Goal: Task Accomplishment & Management: Complete application form

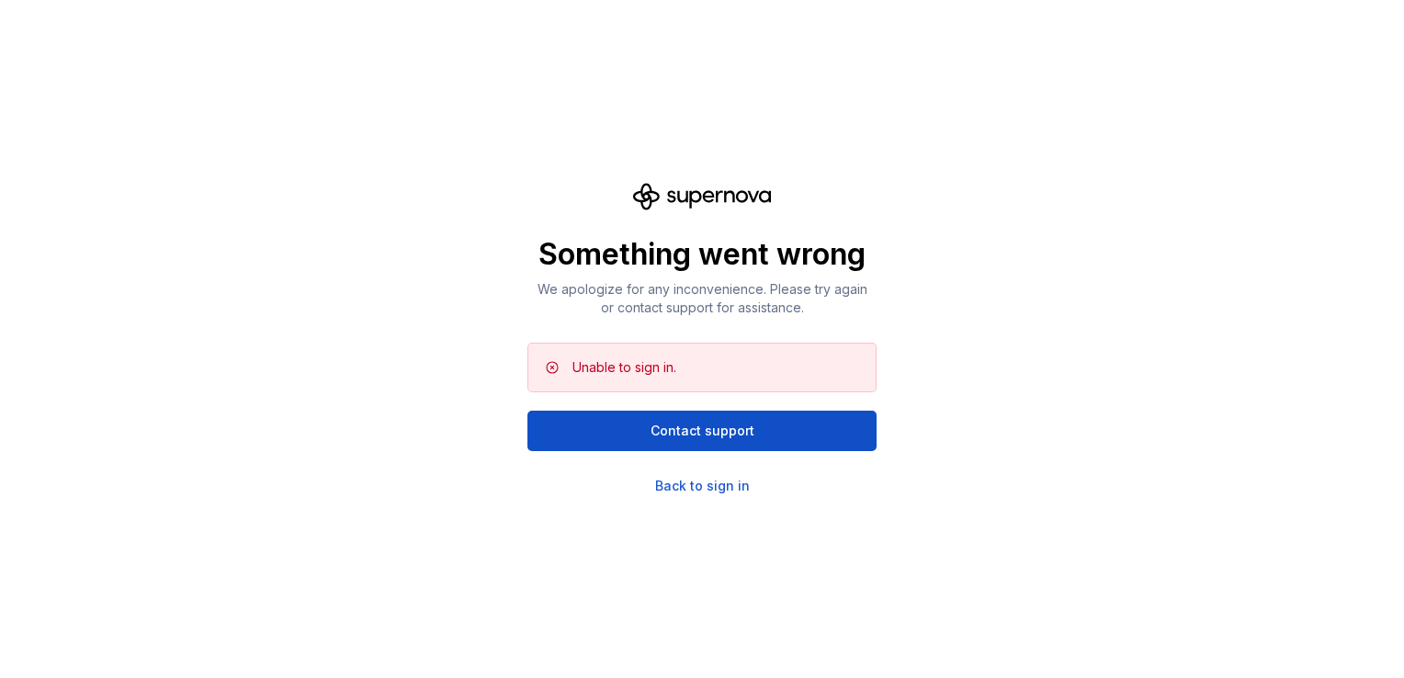
drag, startPoint x: 0, startPoint y: 0, endPoint x: 719, endPoint y: 496, distance: 873.5
click at [719, 496] on div "Something went wrong We apologize for any inconvenience. Please try again or co…" at bounding box center [702, 339] width 1404 height 678
click at [717, 488] on div "Back to sign in" at bounding box center [702, 486] width 95 height 18
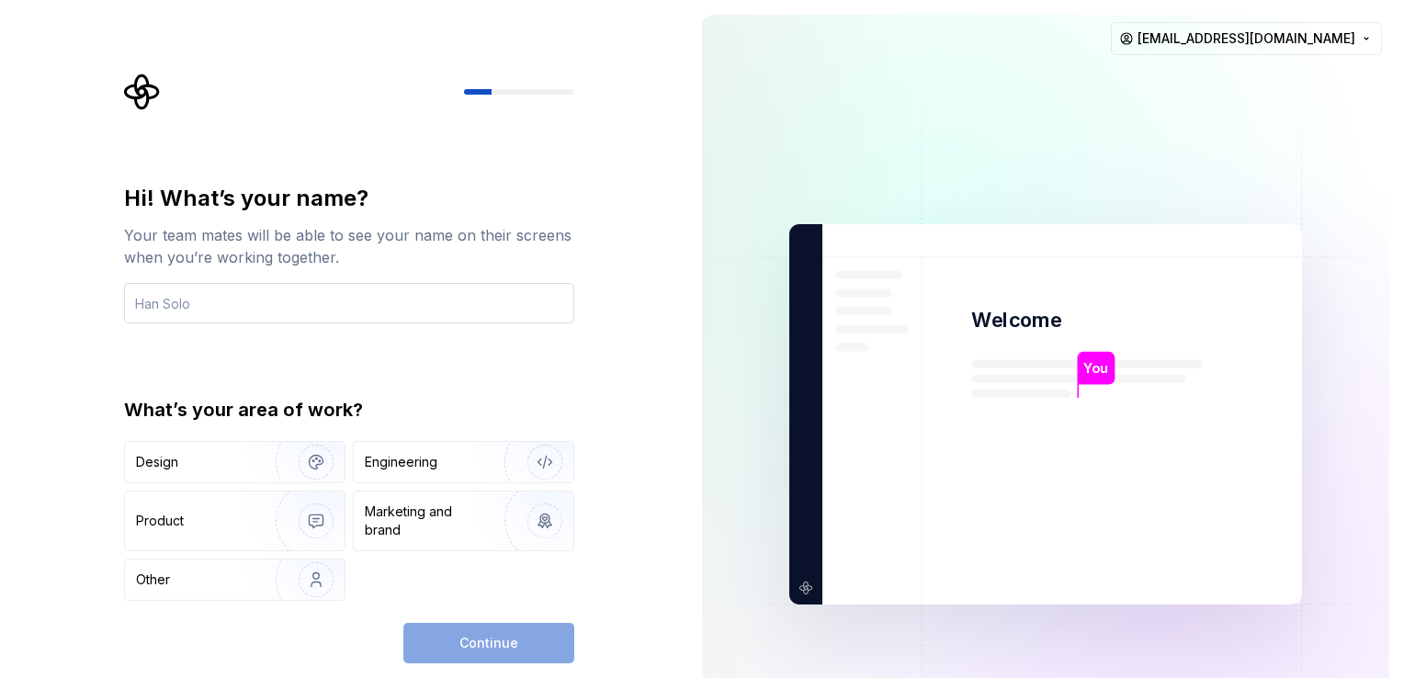
click at [298, 300] on input "text" at bounding box center [349, 303] width 450 height 40
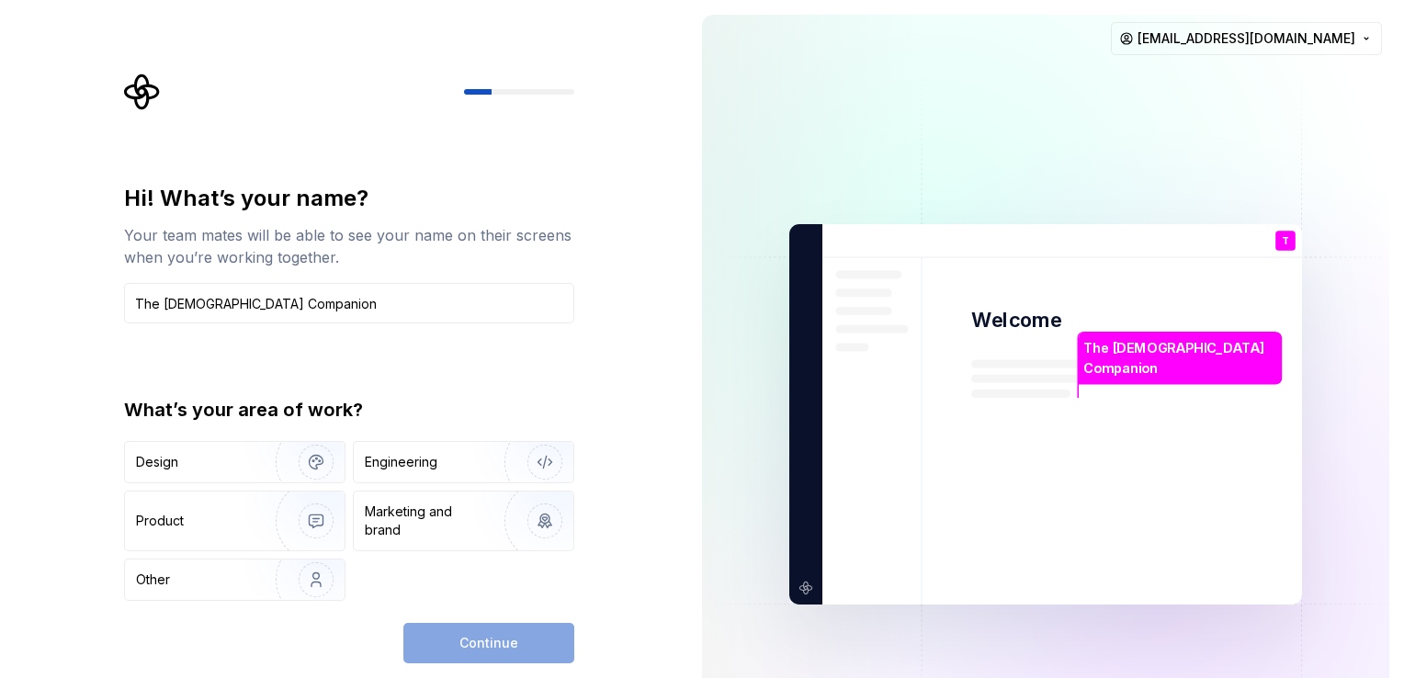
type input "The [DEMOGRAPHIC_DATA] Companion"
click at [265, 483] on div "Design Engineering Product Marketing and brand Other" at bounding box center [349, 521] width 450 height 160
click at [281, 590] on img "button" at bounding box center [304, 579] width 118 height 123
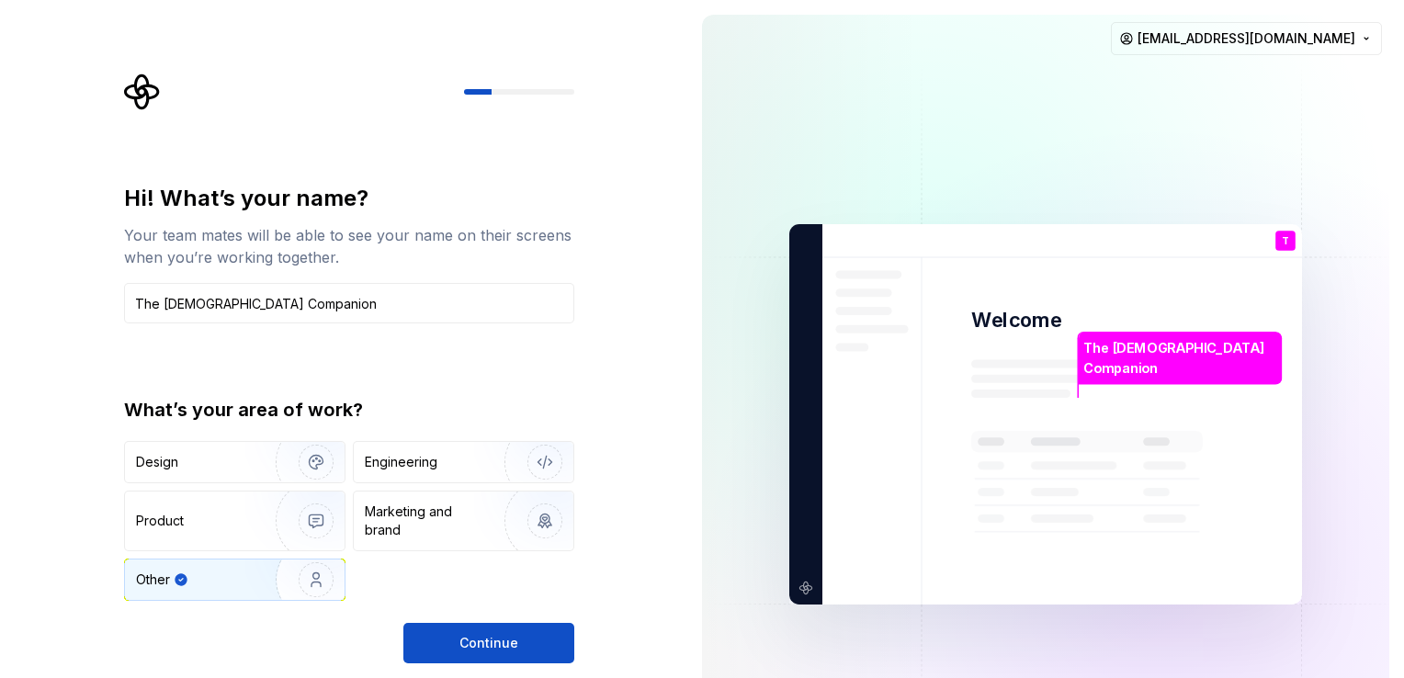
type button "Other"
click at [495, 637] on span "Continue" at bounding box center [489, 643] width 59 height 18
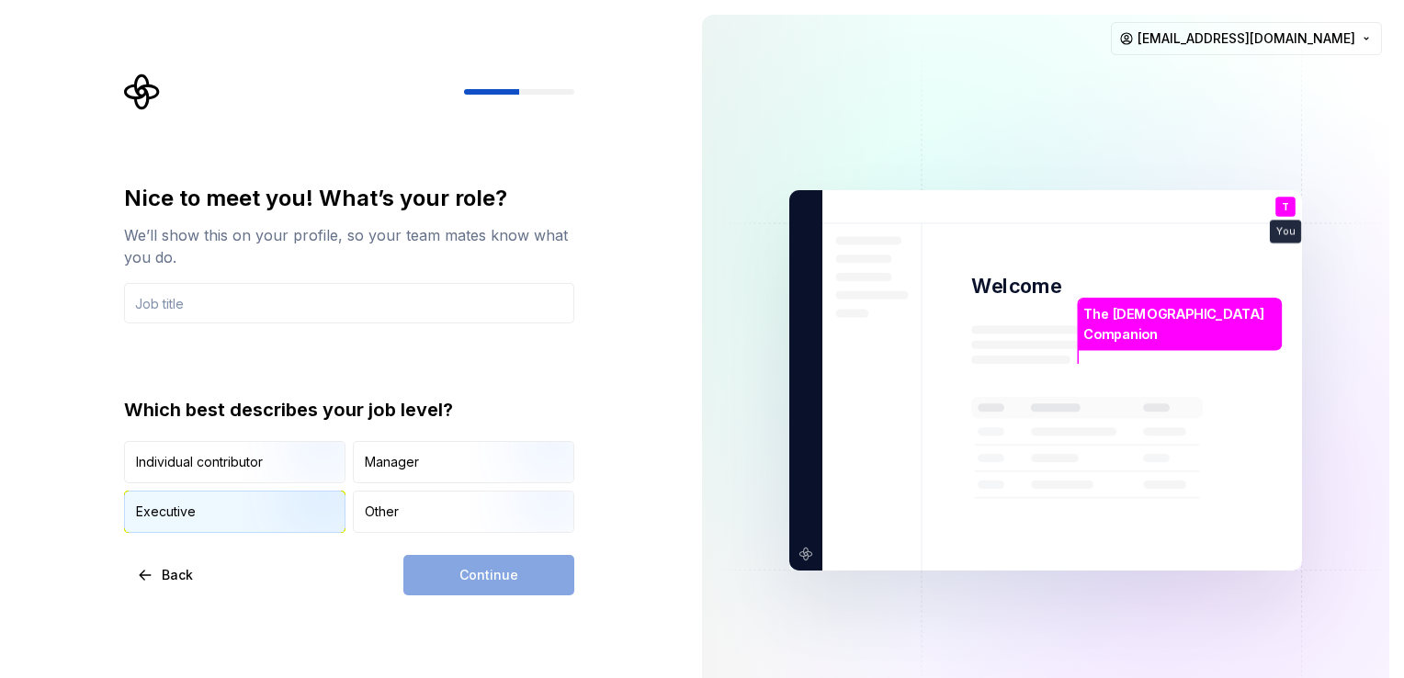
click at [276, 506] on img "button" at bounding box center [301, 534] width 118 height 123
click at [215, 513] on div "Executive" at bounding box center [235, 512] width 220 height 40
click at [294, 238] on div "We’ll show this on your profile, so your team mates know what you do." at bounding box center [349, 246] width 450 height 44
click at [296, 300] on input "text" at bounding box center [349, 303] width 450 height 40
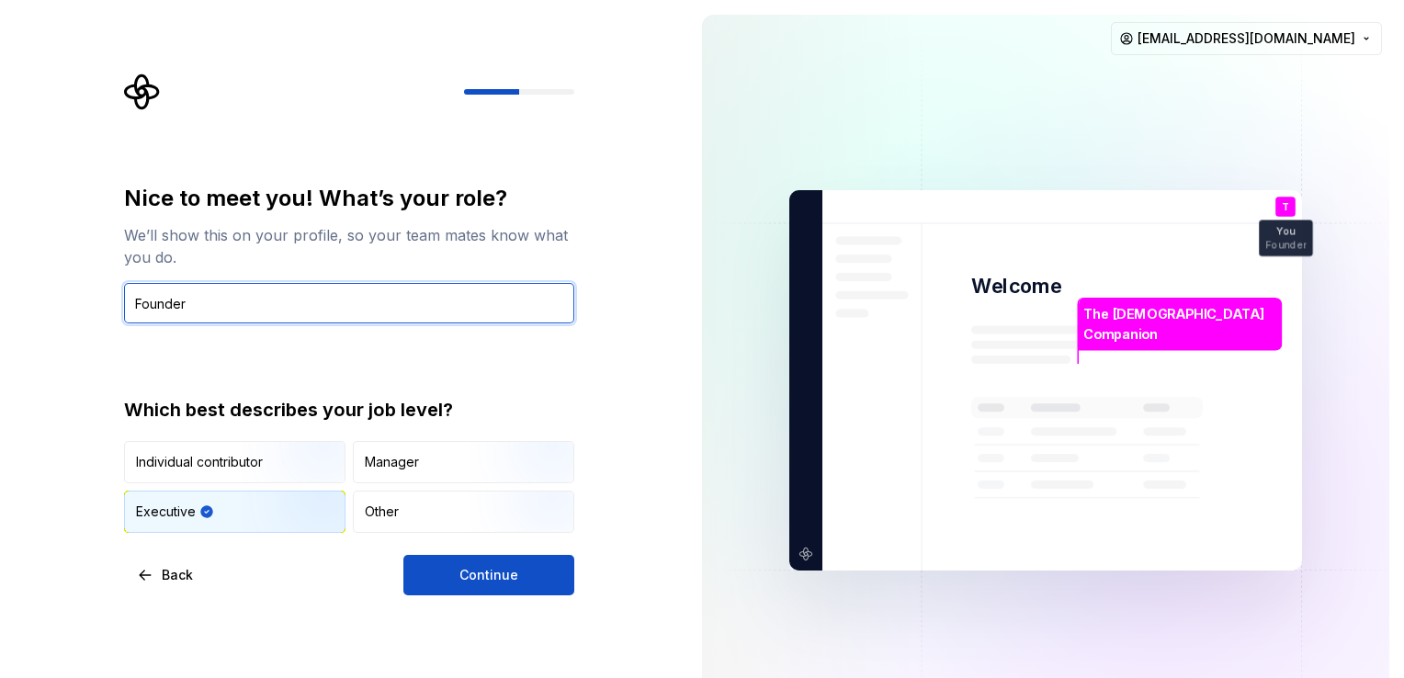
type input "Founder"
click at [535, 595] on div "Nice to meet you! What’s your role? We’ll show this on your profile, so your te…" at bounding box center [344, 380] width 688 height 761
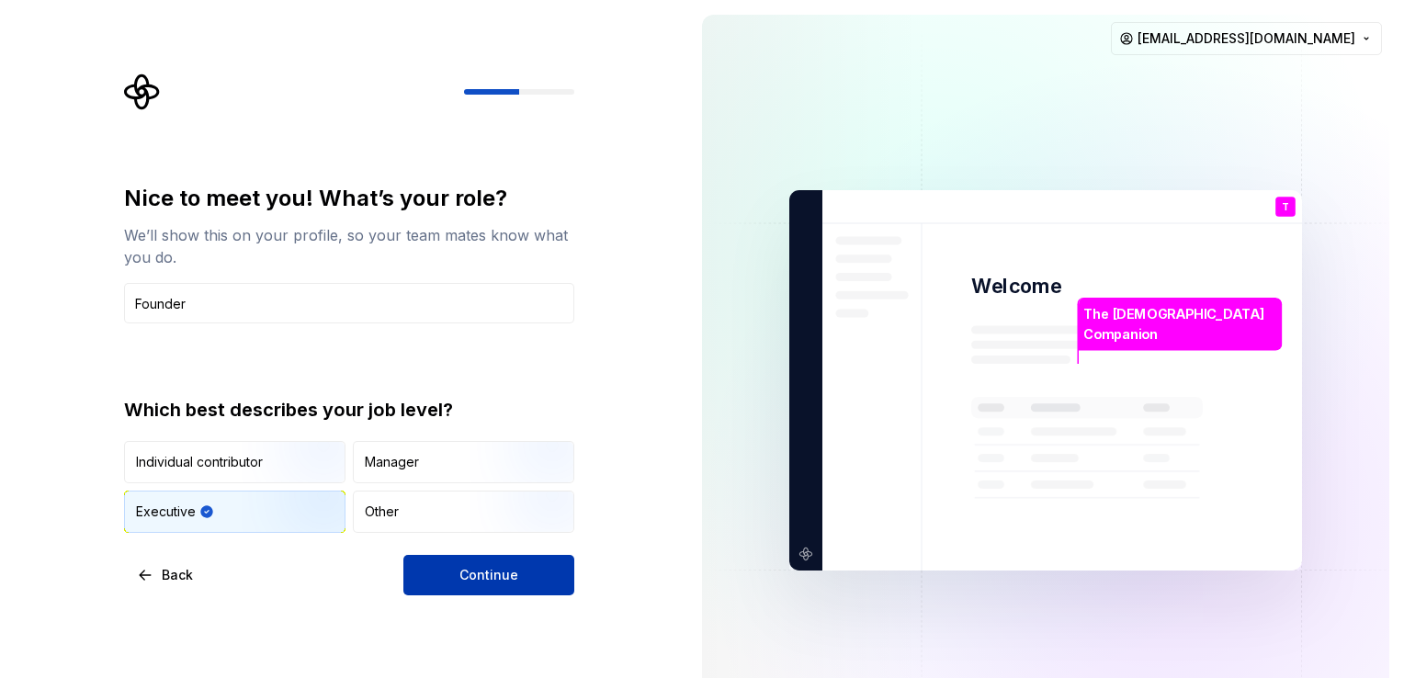
click at [550, 579] on button "Continue" at bounding box center [488, 575] width 171 height 40
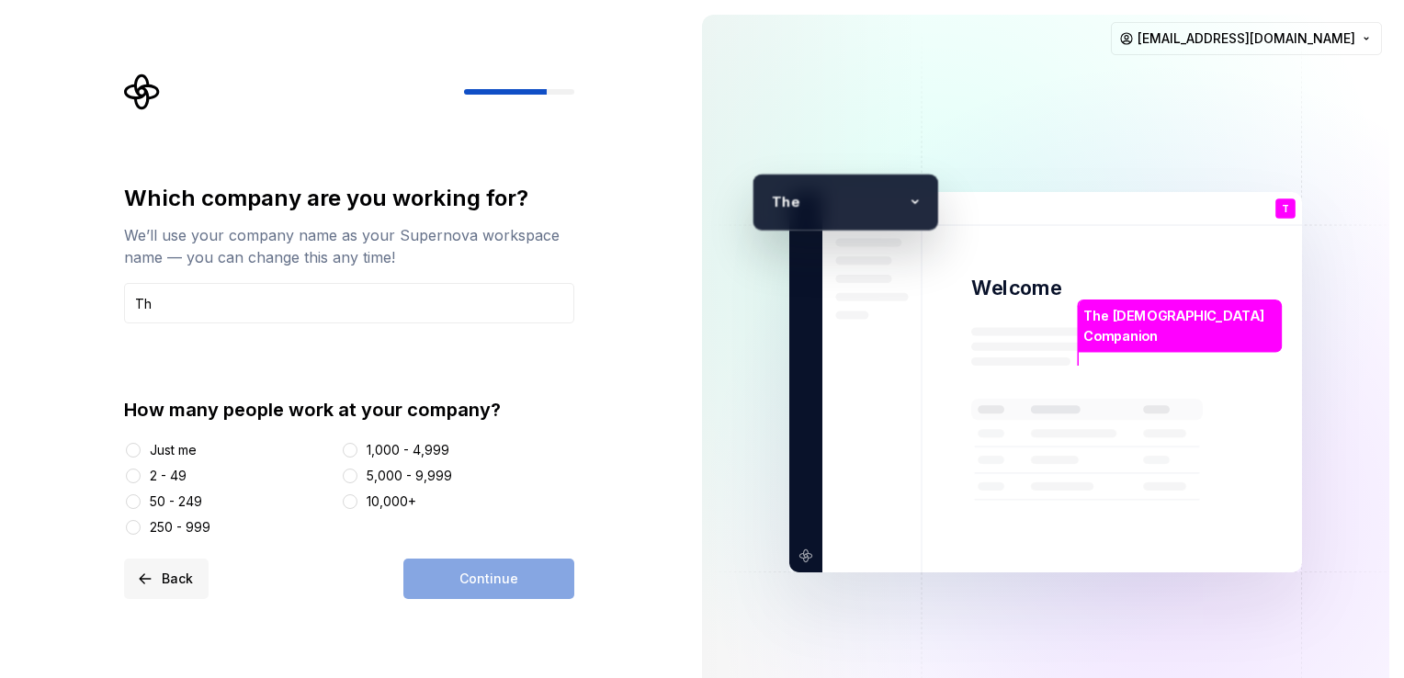
type input "T"
click at [175, 579] on span "Back" at bounding box center [177, 579] width 31 height 18
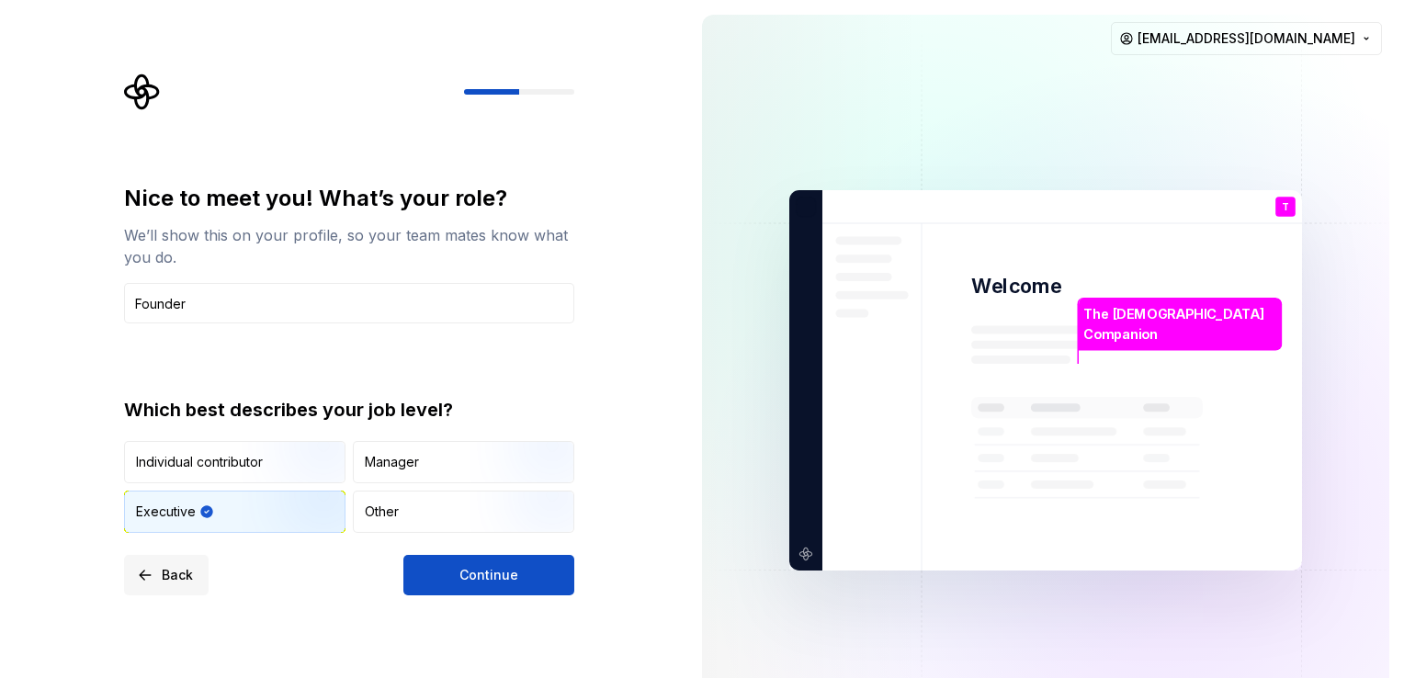
click at [175, 579] on span "Back" at bounding box center [177, 575] width 31 height 18
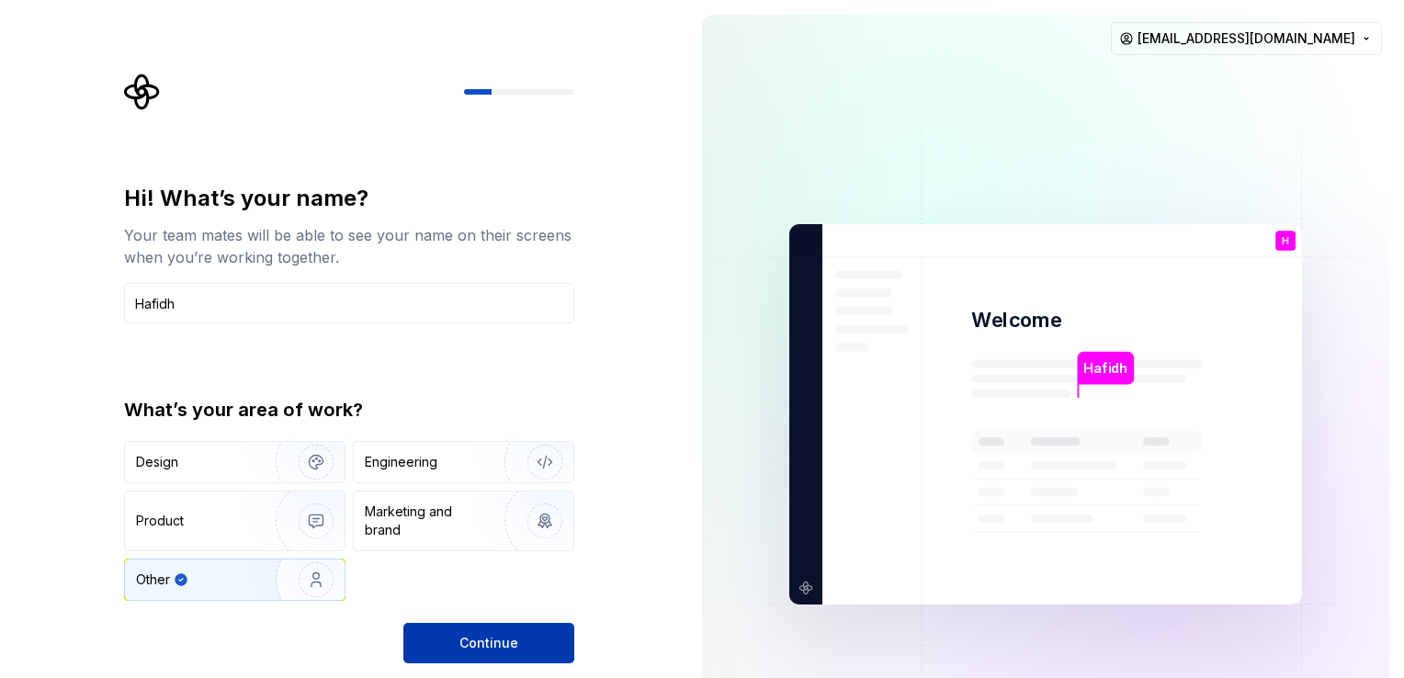
type input "Hafidh"
click at [482, 634] on span "Continue" at bounding box center [489, 643] width 59 height 18
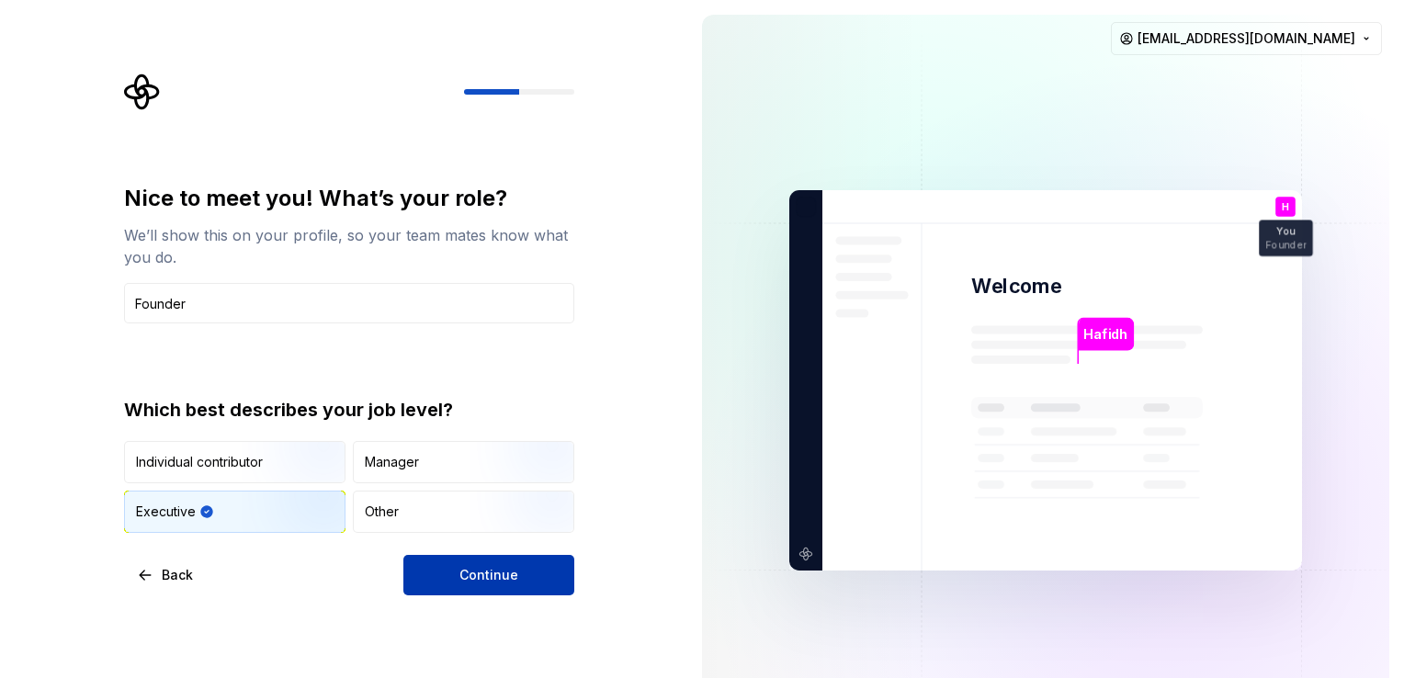
click at [463, 570] on span "Continue" at bounding box center [489, 575] width 59 height 18
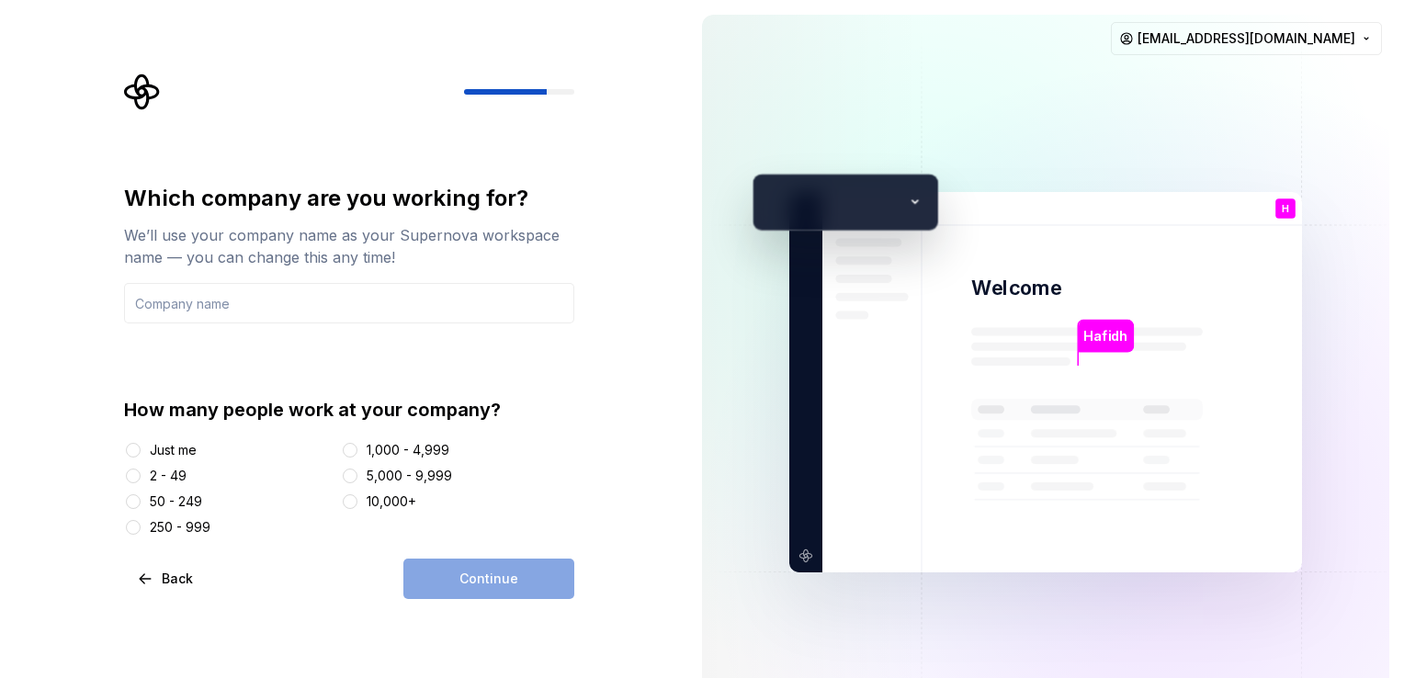
click at [426, 307] on input "text" at bounding box center [349, 303] width 450 height 40
type input "The [DEMOGRAPHIC_DATA] Companion"
click at [227, 450] on div "Just me" at bounding box center [229, 450] width 210 height 18
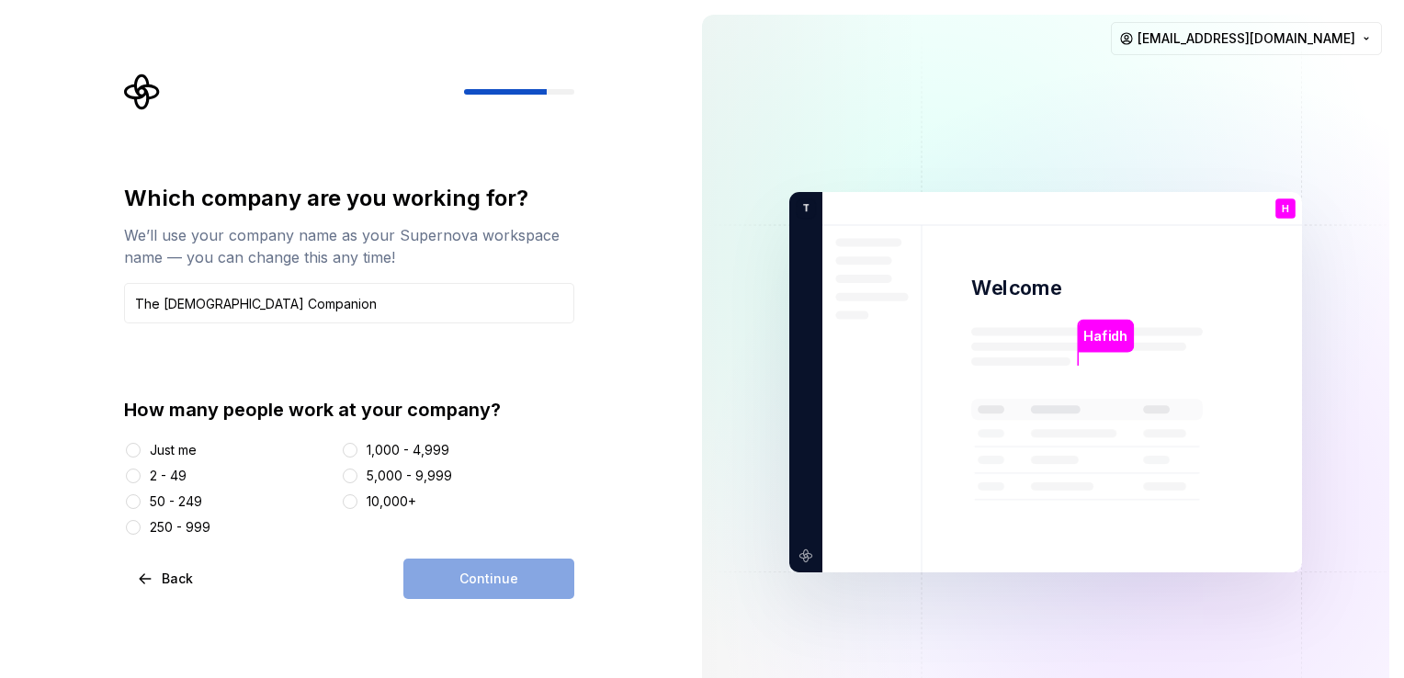
click at [175, 459] on div "Just me" at bounding box center [173, 450] width 47 height 18
click at [141, 458] on button "Just me" at bounding box center [133, 450] width 15 height 15
click at [466, 568] on button "Continue" at bounding box center [488, 579] width 171 height 40
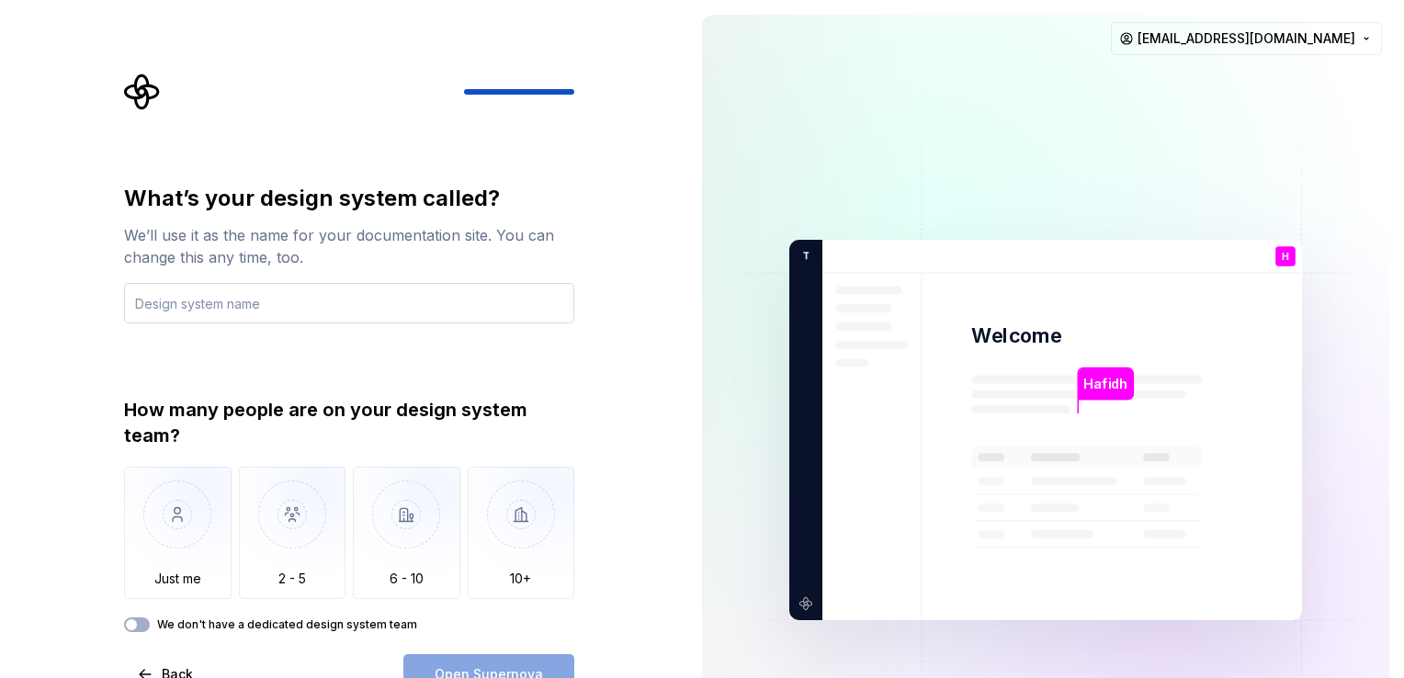
click at [283, 310] on input "text" at bounding box center [349, 303] width 450 height 40
type input "The"
type input "The [DEMOGRAPHIC_DATA]"
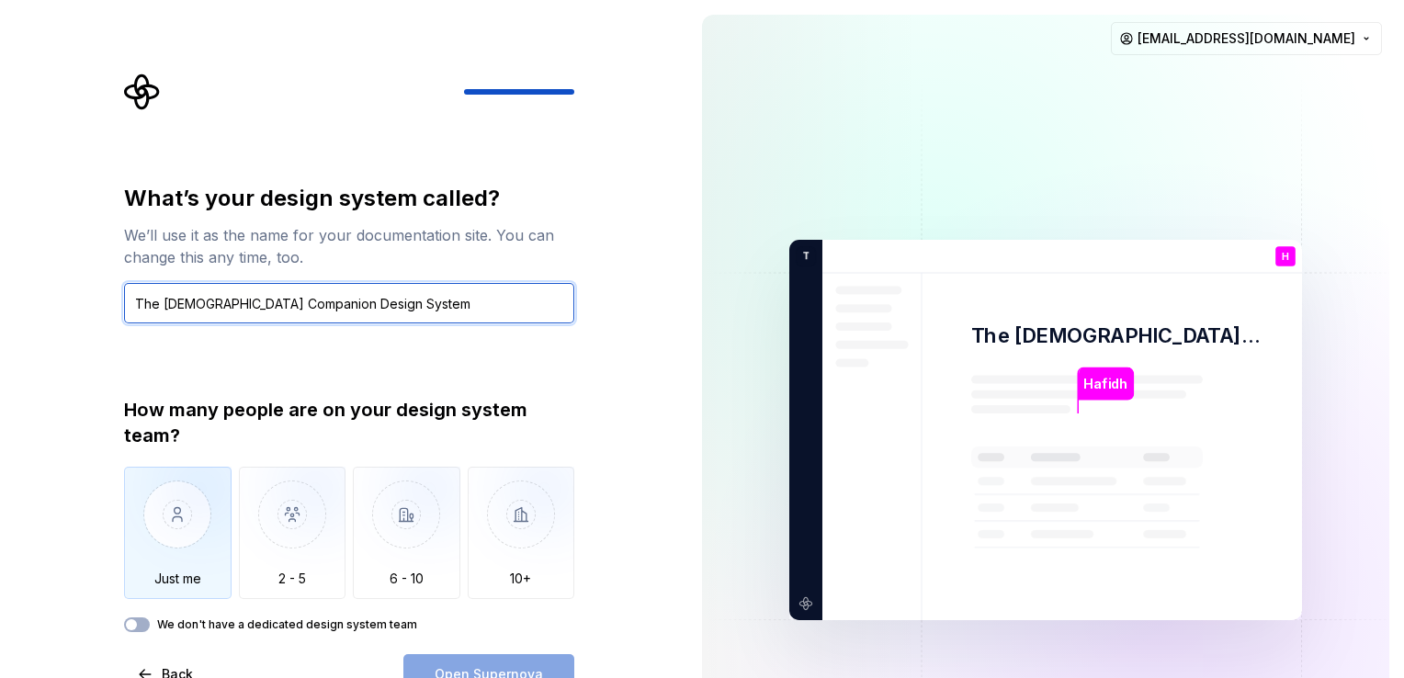
type input "The [DEMOGRAPHIC_DATA] Companion Design System"
click at [173, 515] on img "button" at bounding box center [178, 528] width 108 height 123
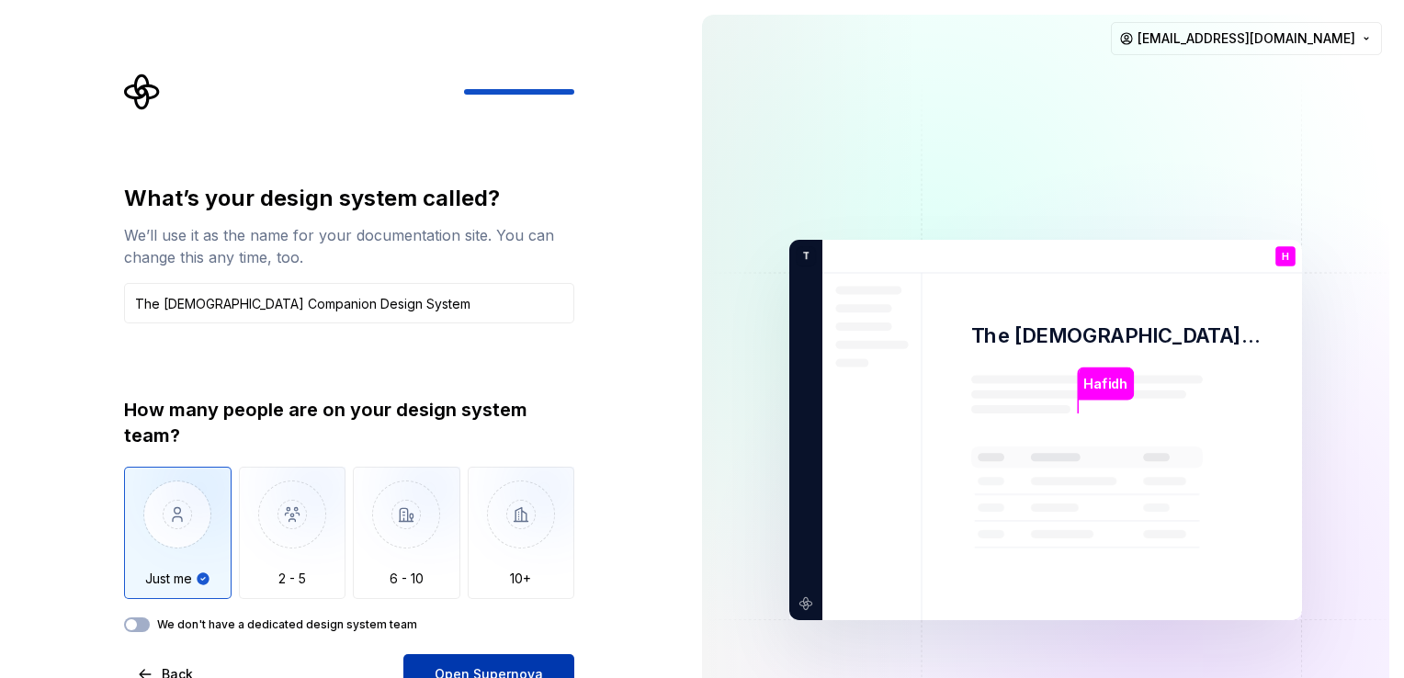
click at [463, 654] on button "Open Supernova" at bounding box center [488, 674] width 171 height 40
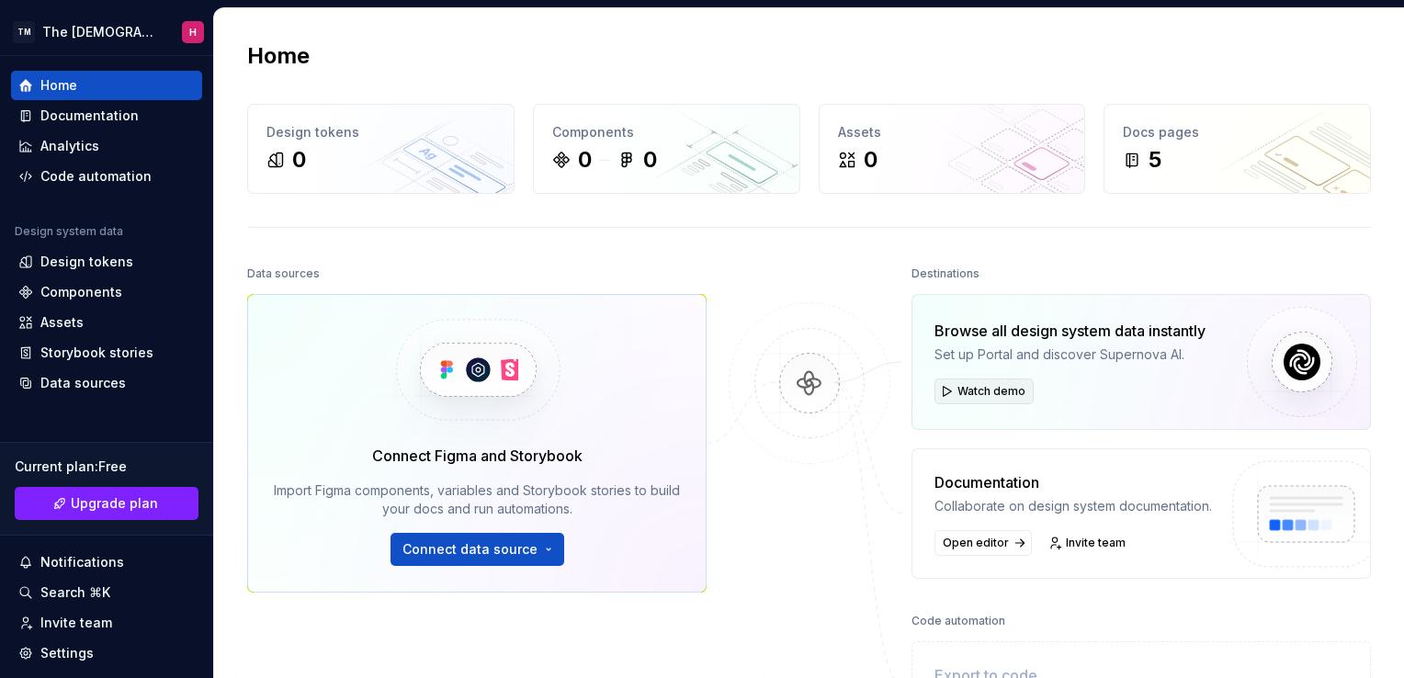
click at [958, 397] on span "Watch demo" at bounding box center [992, 391] width 68 height 15
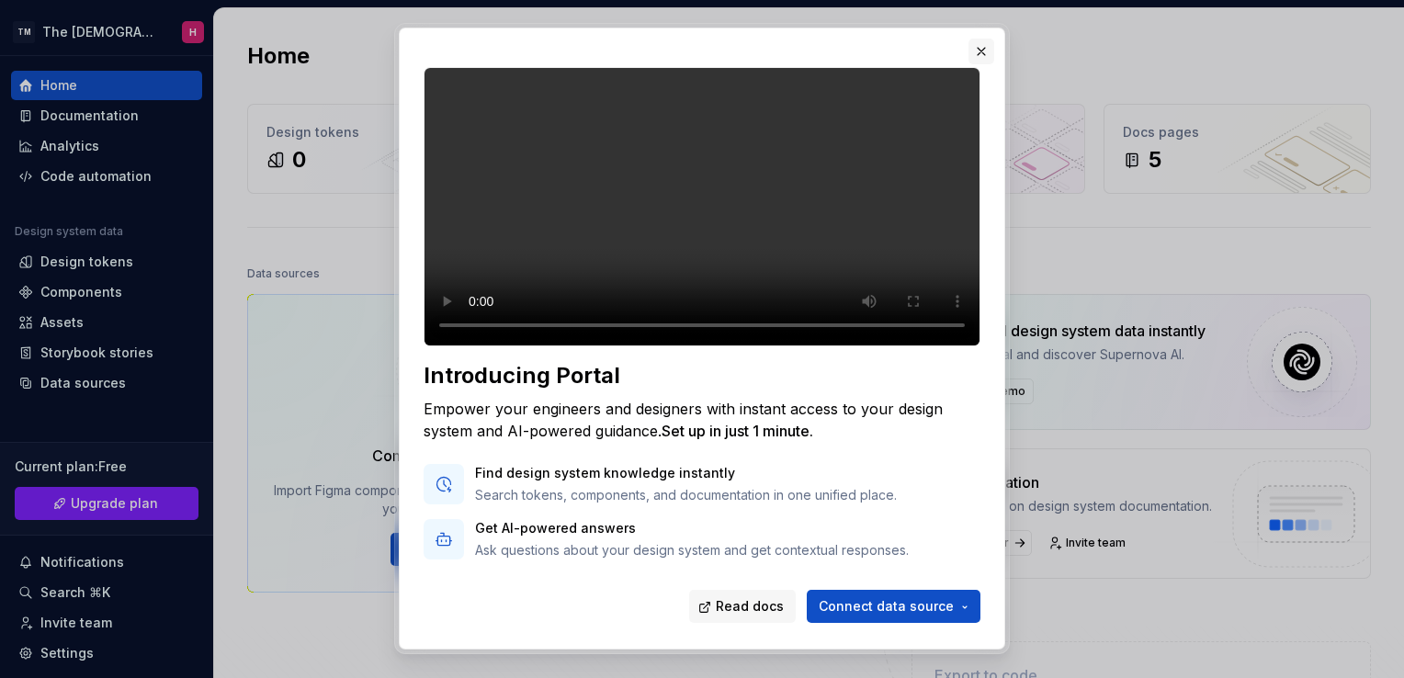
click at [980, 45] on button "button" at bounding box center [982, 52] width 26 height 26
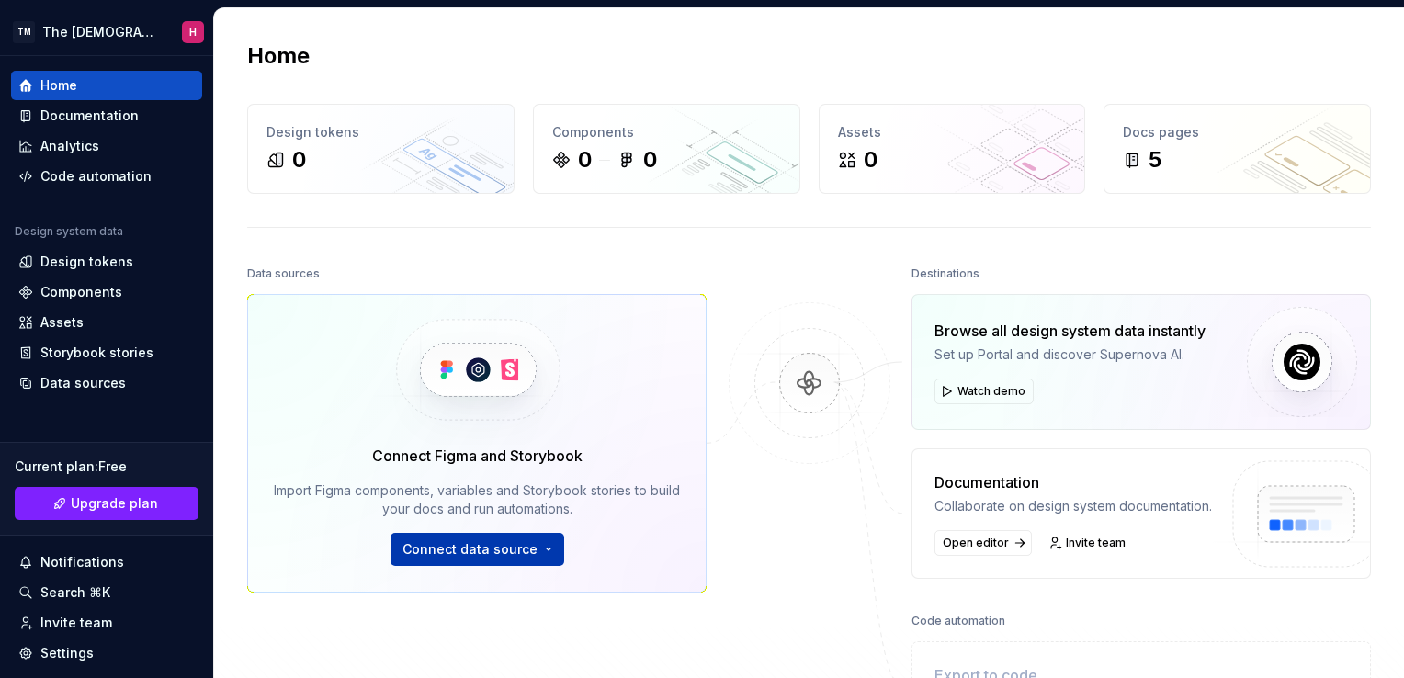
click at [500, 549] on span "Connect data source" at bounding box center [470, 549] width 135 height 18
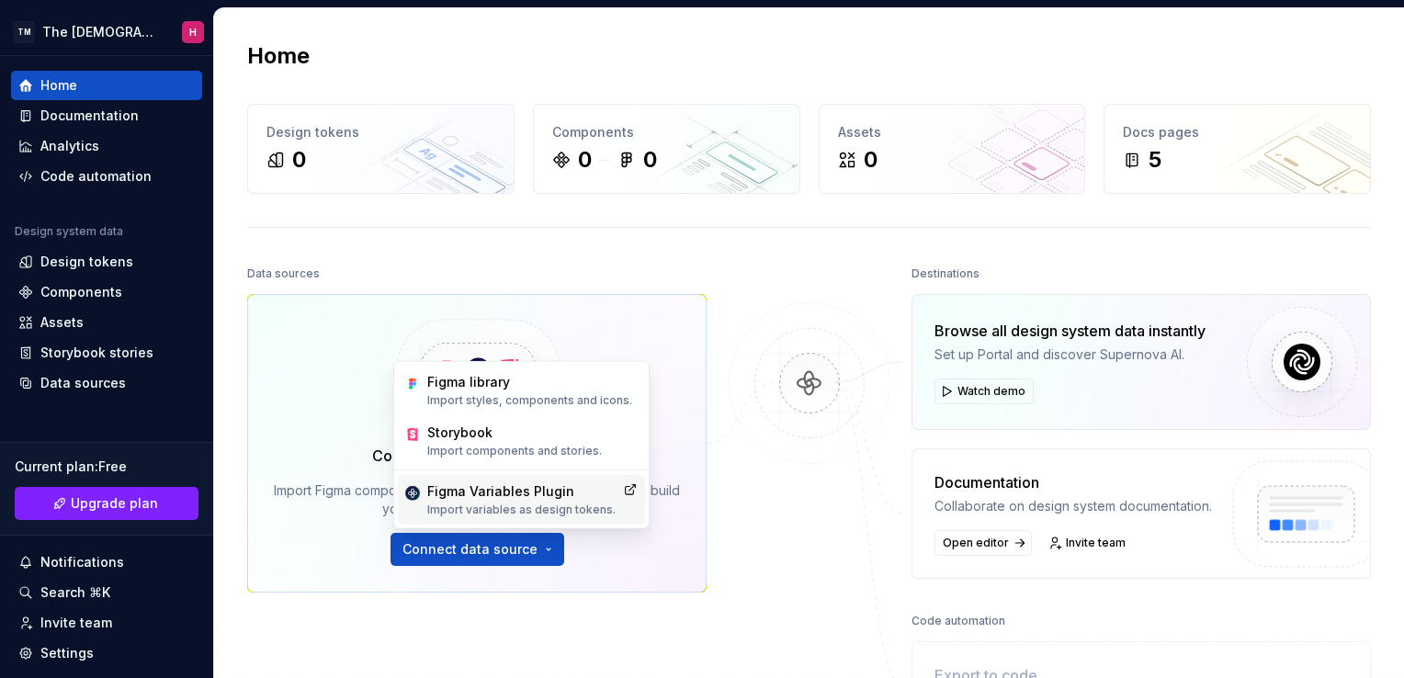
click at [555, 500] on div "Figma Variables Plugin Import variables as design tokens." at bounding box center [521, 500] width 188 height 35
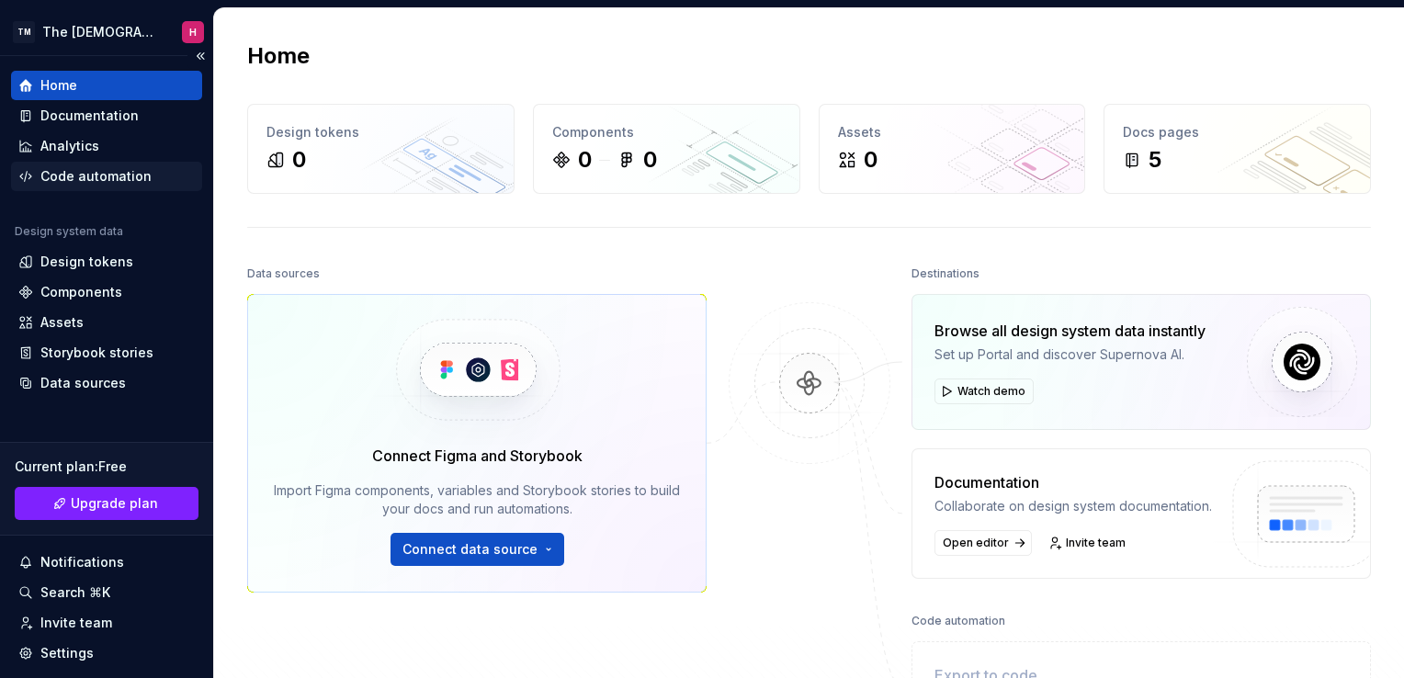
click at [128, 182] on div "Code automation" at bounding box center [95, 176] width 111 height 18
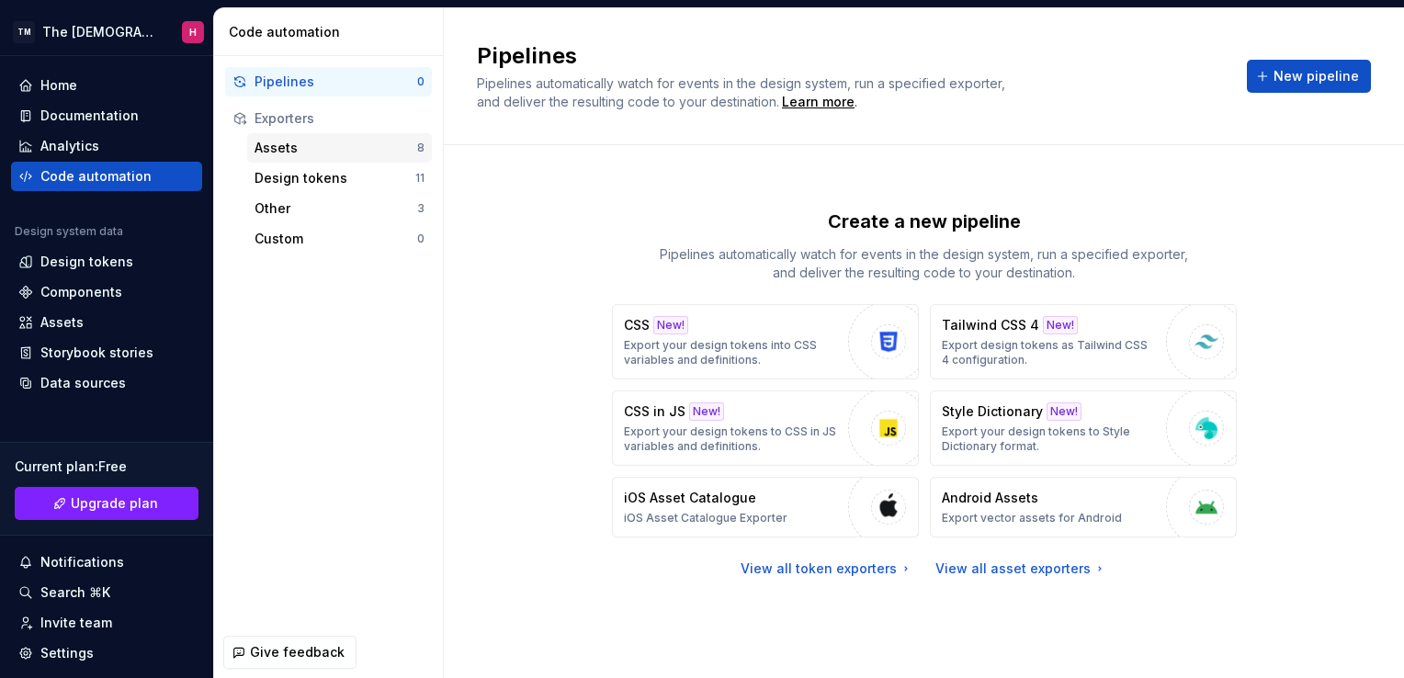
click at [340, 148] on div "Assets" at bounding box center [336, 148] width 163 height 18
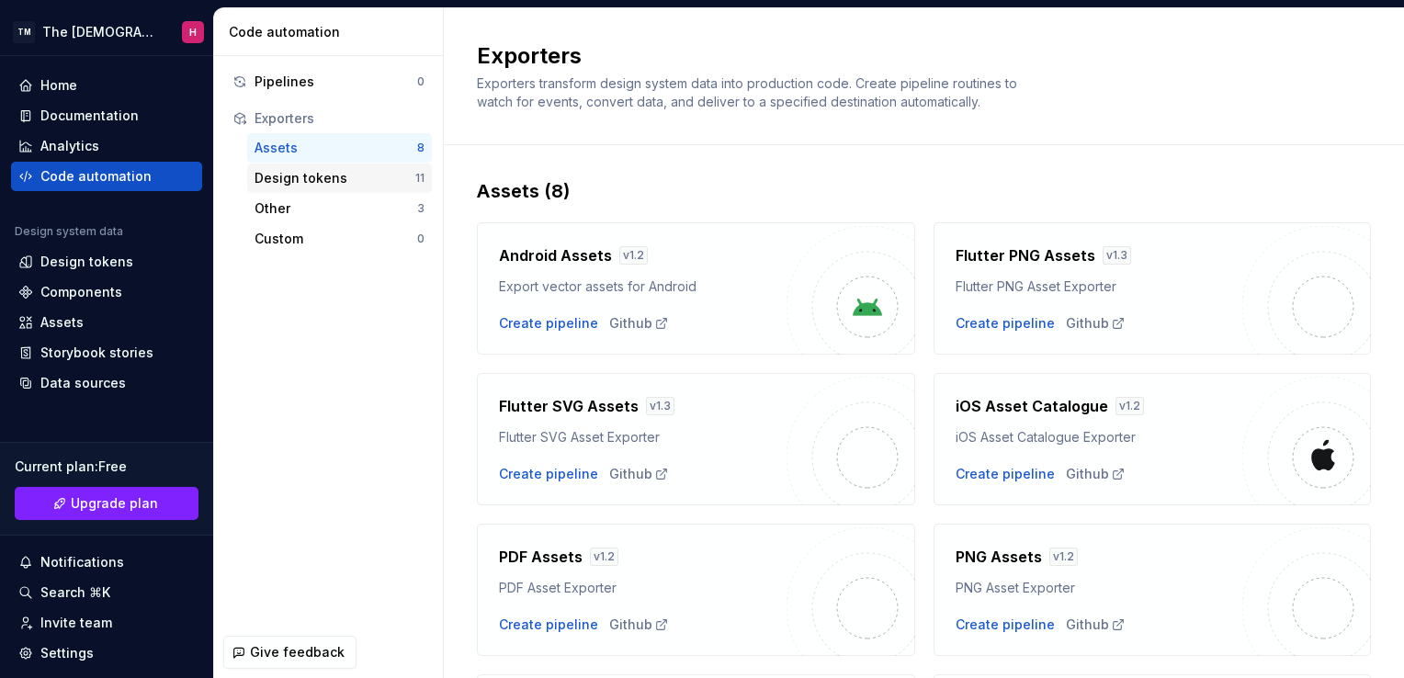
click at [332, 179] on div "Design tokens" at bounding box center [335, 178] width 161 height 18
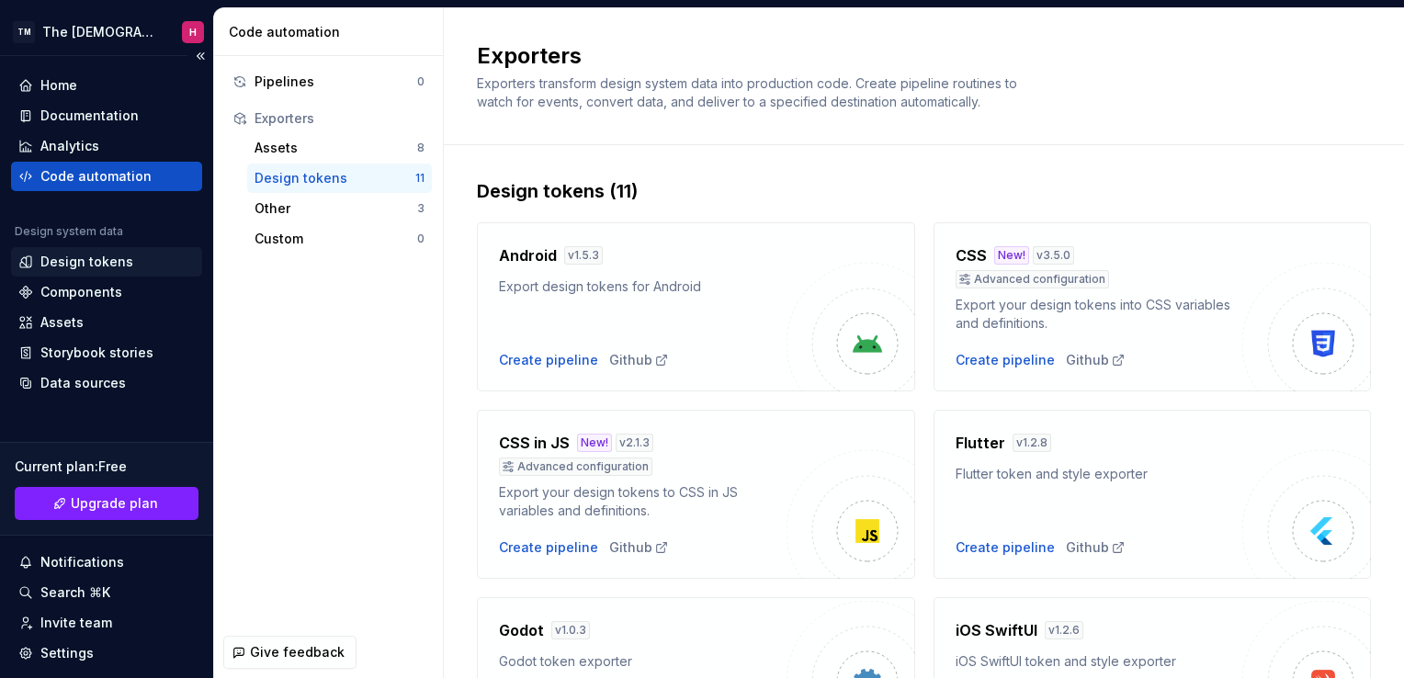
click at [92, 258] on div "Design tokens" at bounding box center [86, 262] width 93 height 18
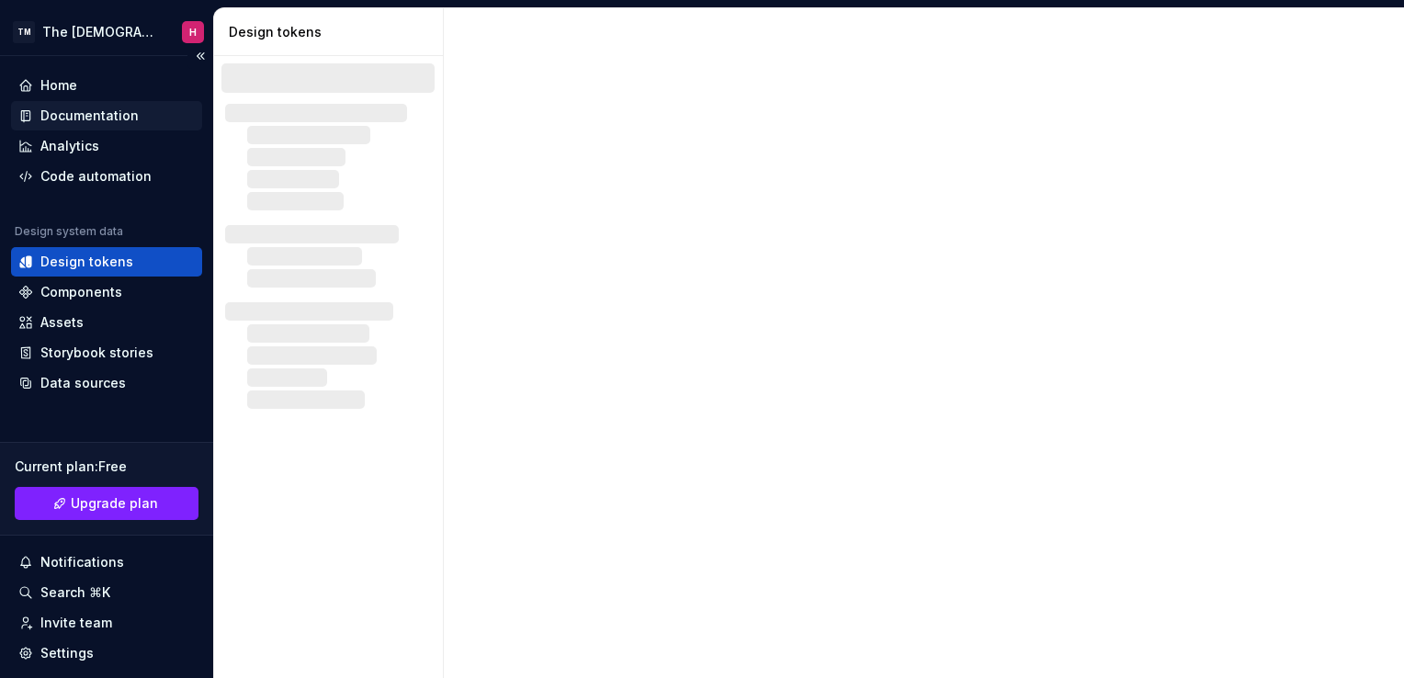
click at [74, 107] on div "Documentation" at bounding box center [89, 116] width 98 height 18
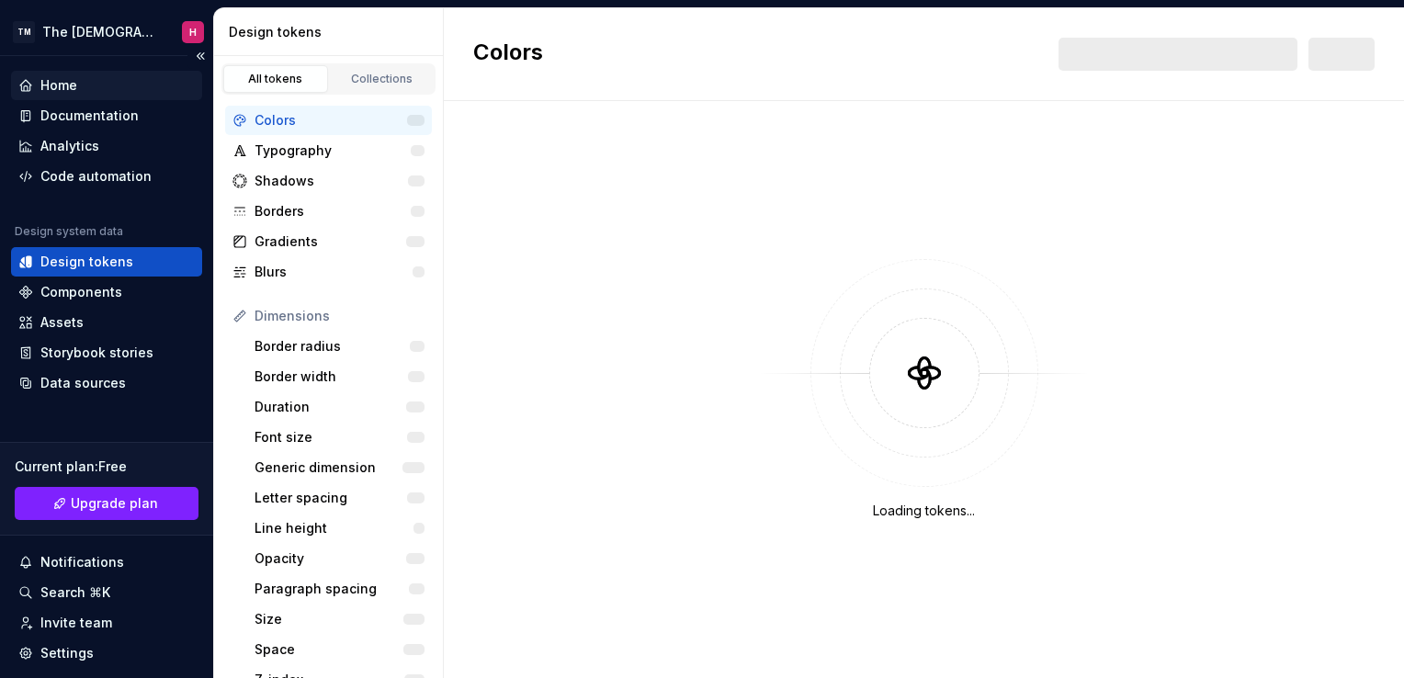
click at [67, 79] on div "Home" at bounding box center [58, 85] width 37 height 18
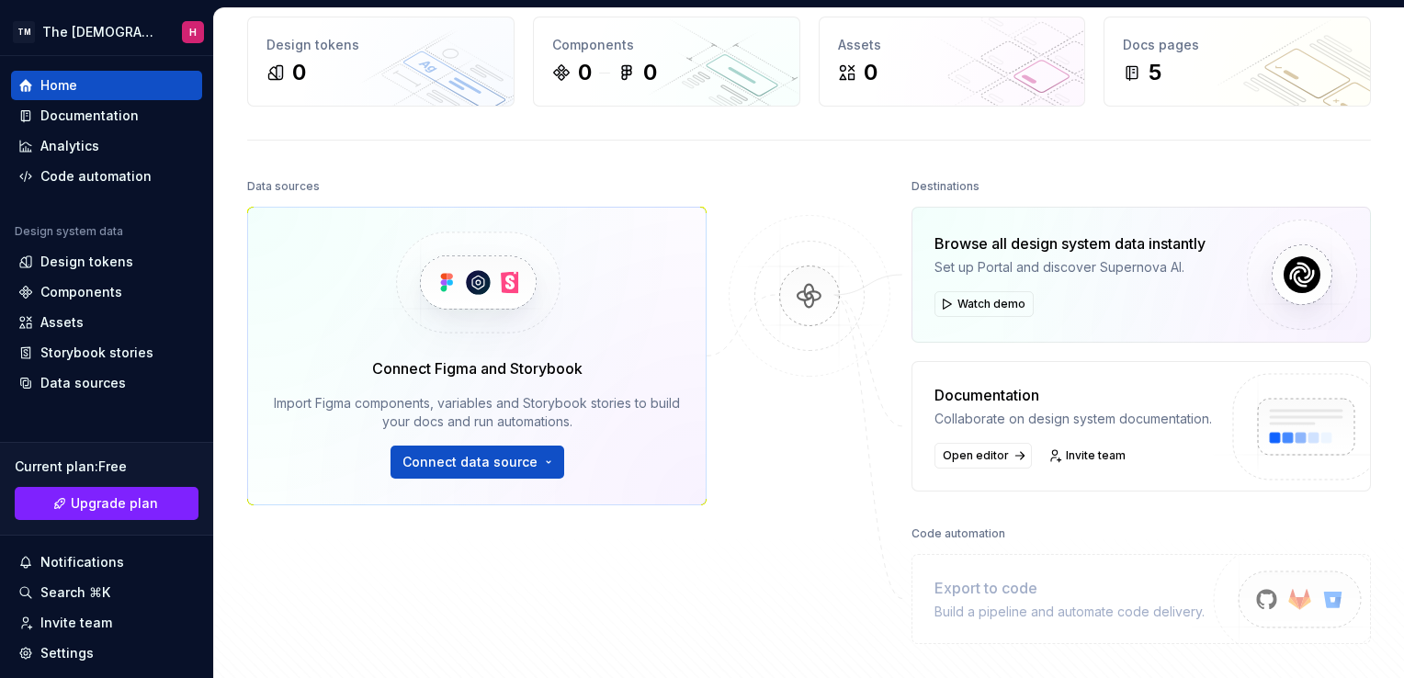
scroll to position [92, 0]
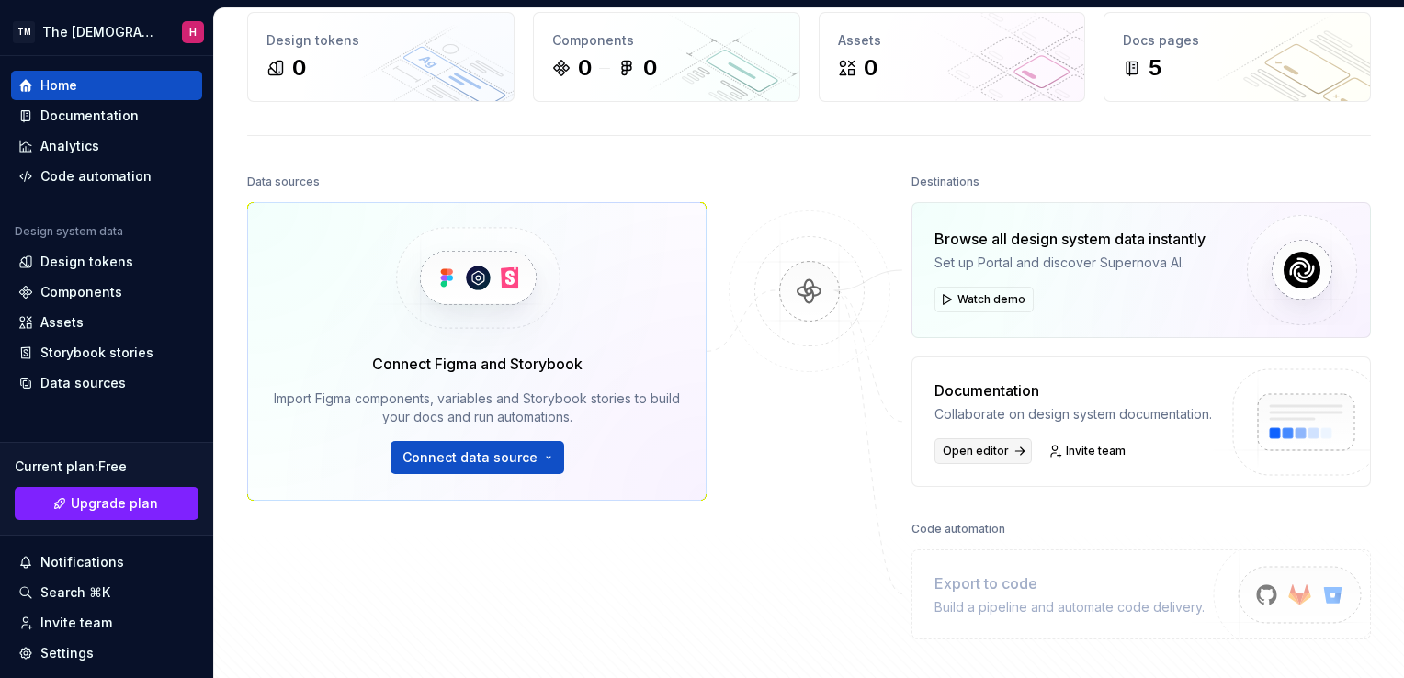
click at [974, 454] on span "Open editor" at bounding box center [976, 451] width 66 height 15
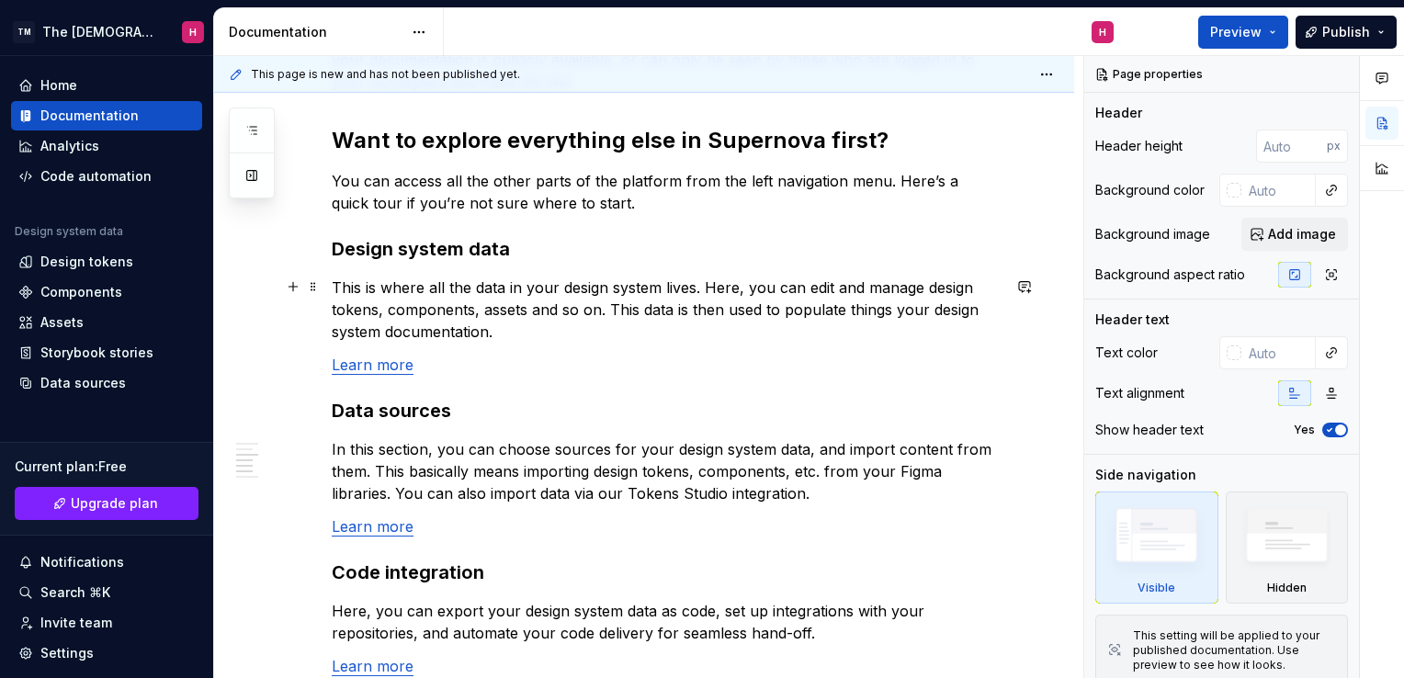
scroll to position [1616, 0]
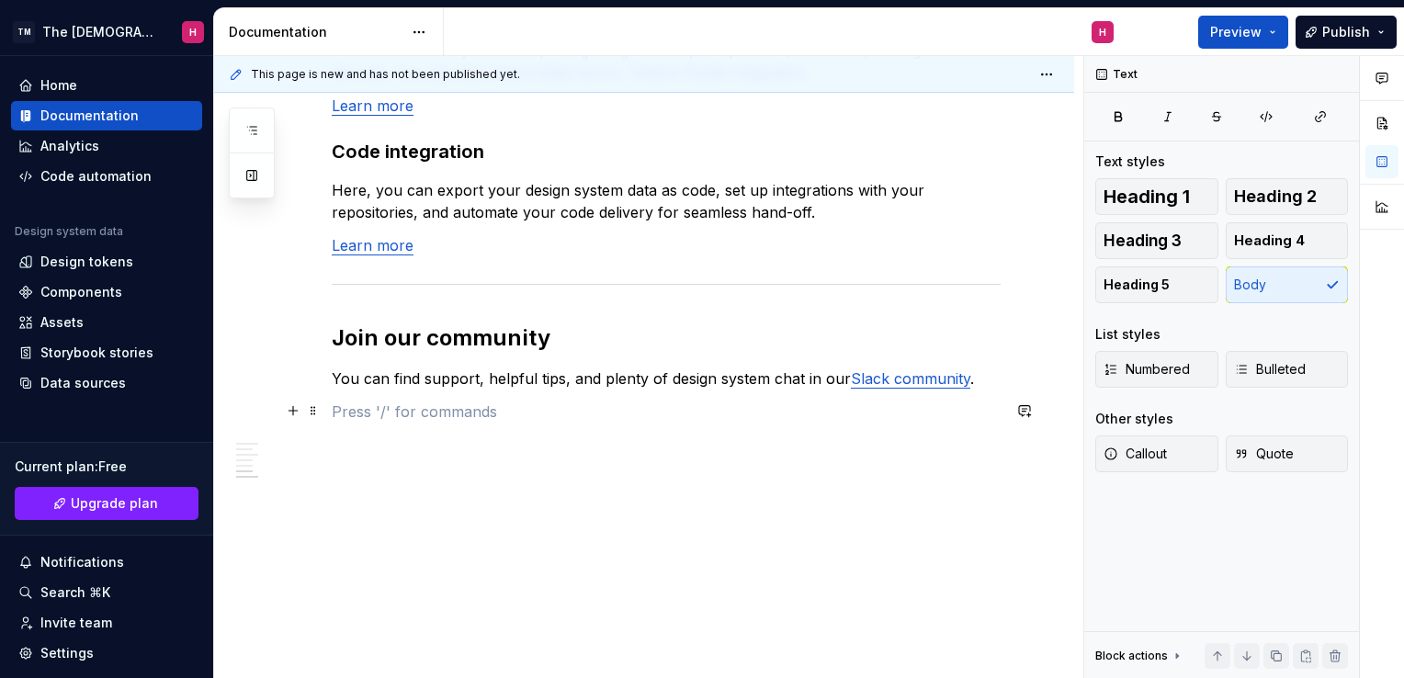
click at [717, 403] on p at bounding box center [666, 412] width 669 height 22
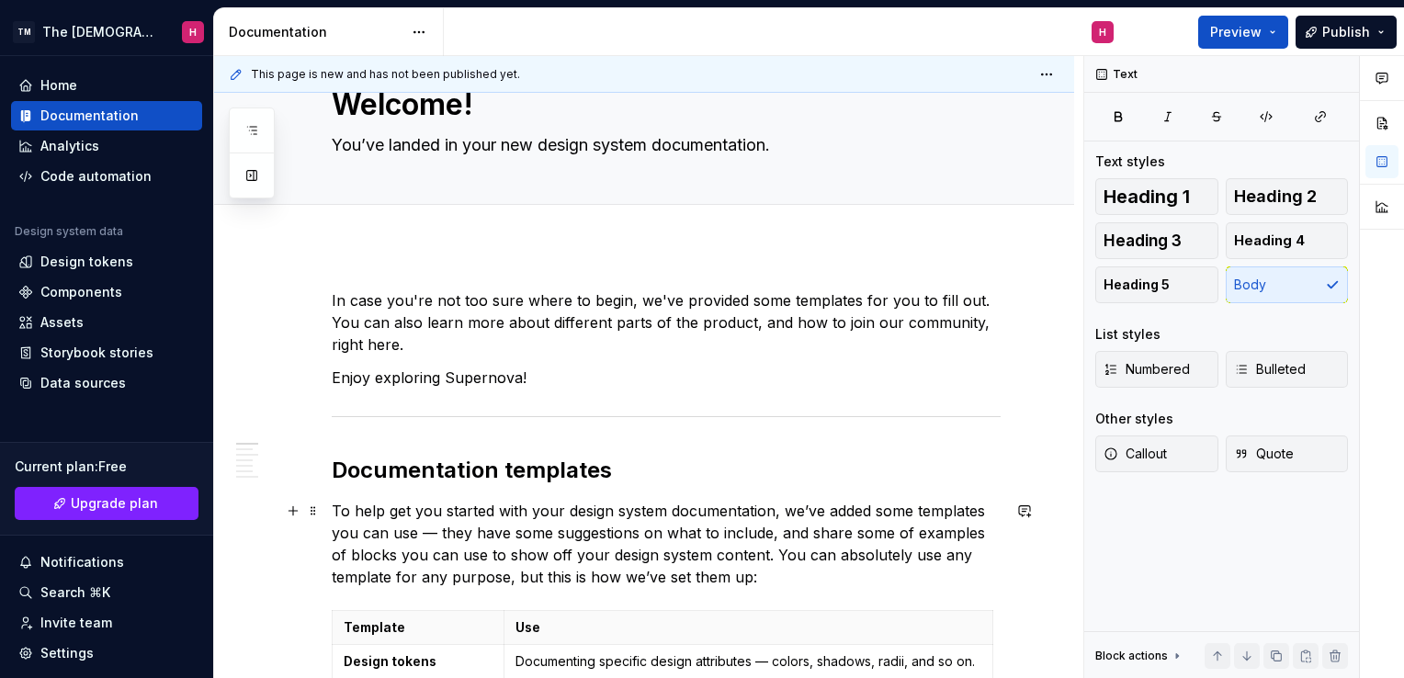
scroll to position [0, 0]
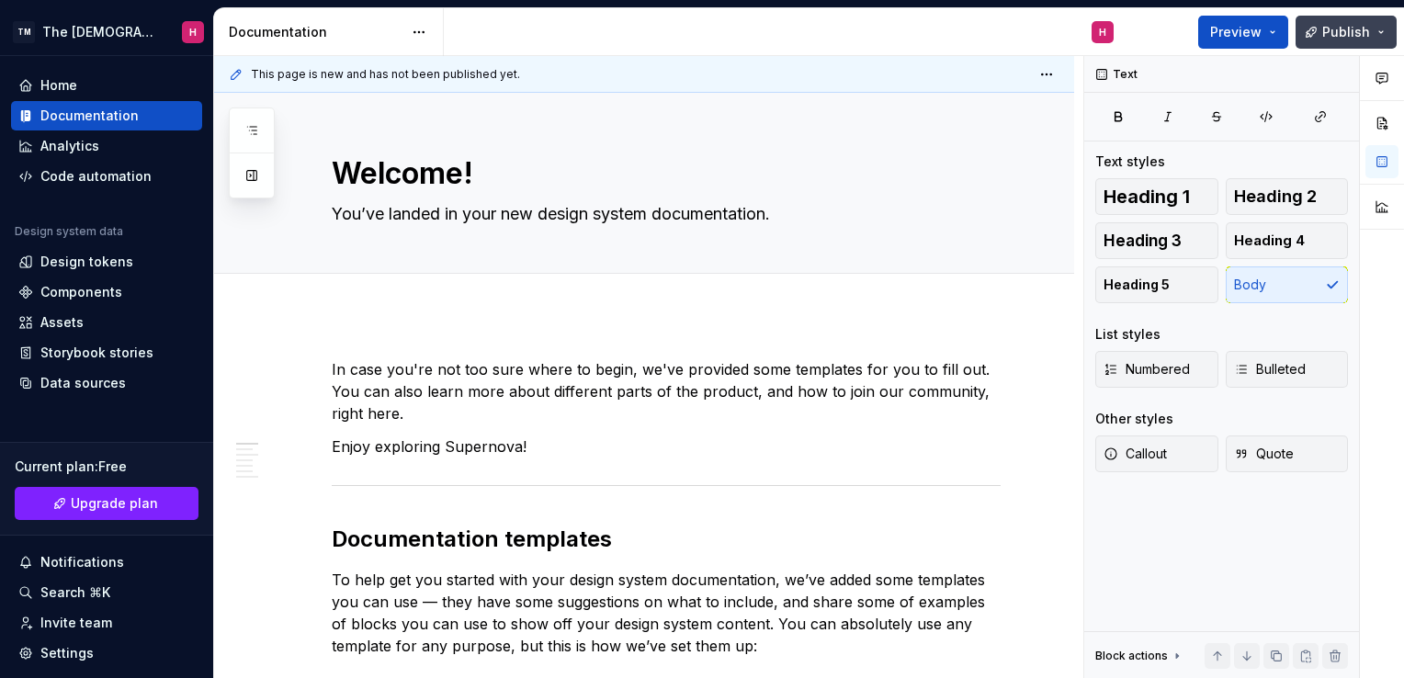
click at [1383, 31] on button "Publish" at bounding box center [1346, 32] width 101 height 33
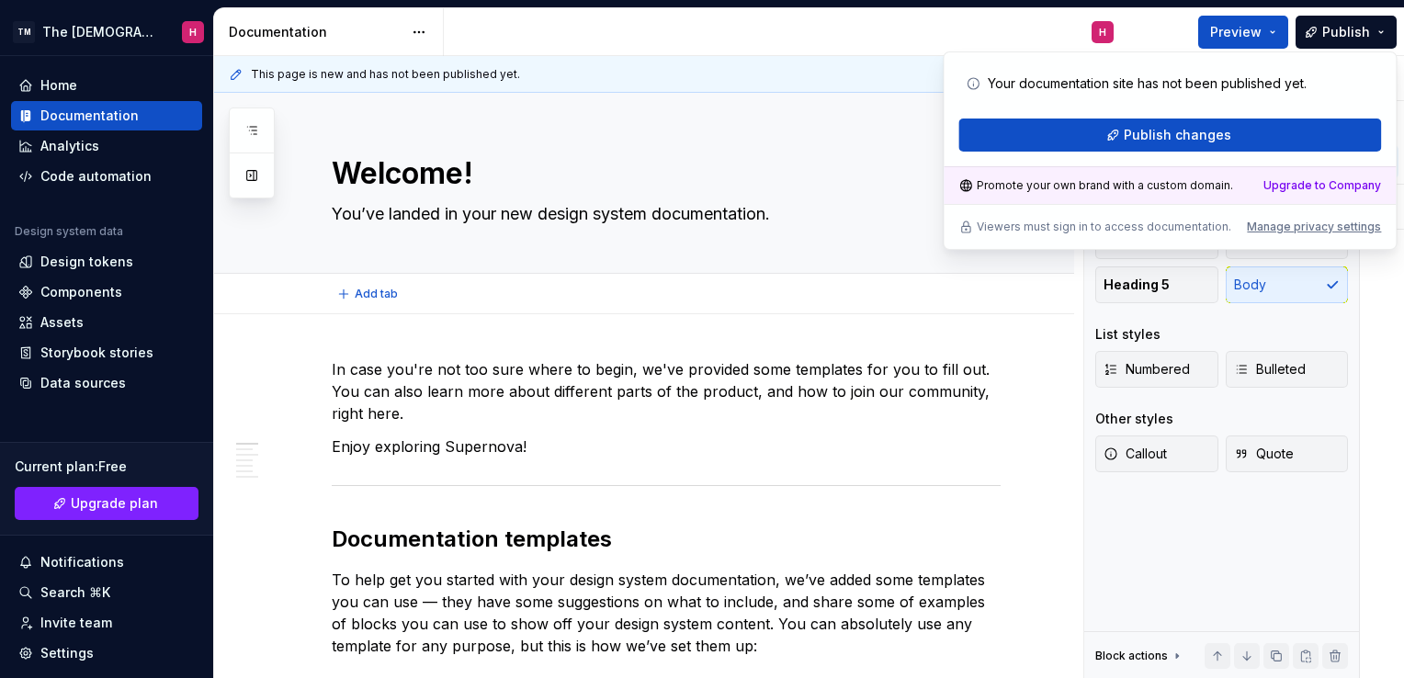
click at [917, 293] on div "Add tab" at bounding box center [666, 294] width 669 height 26
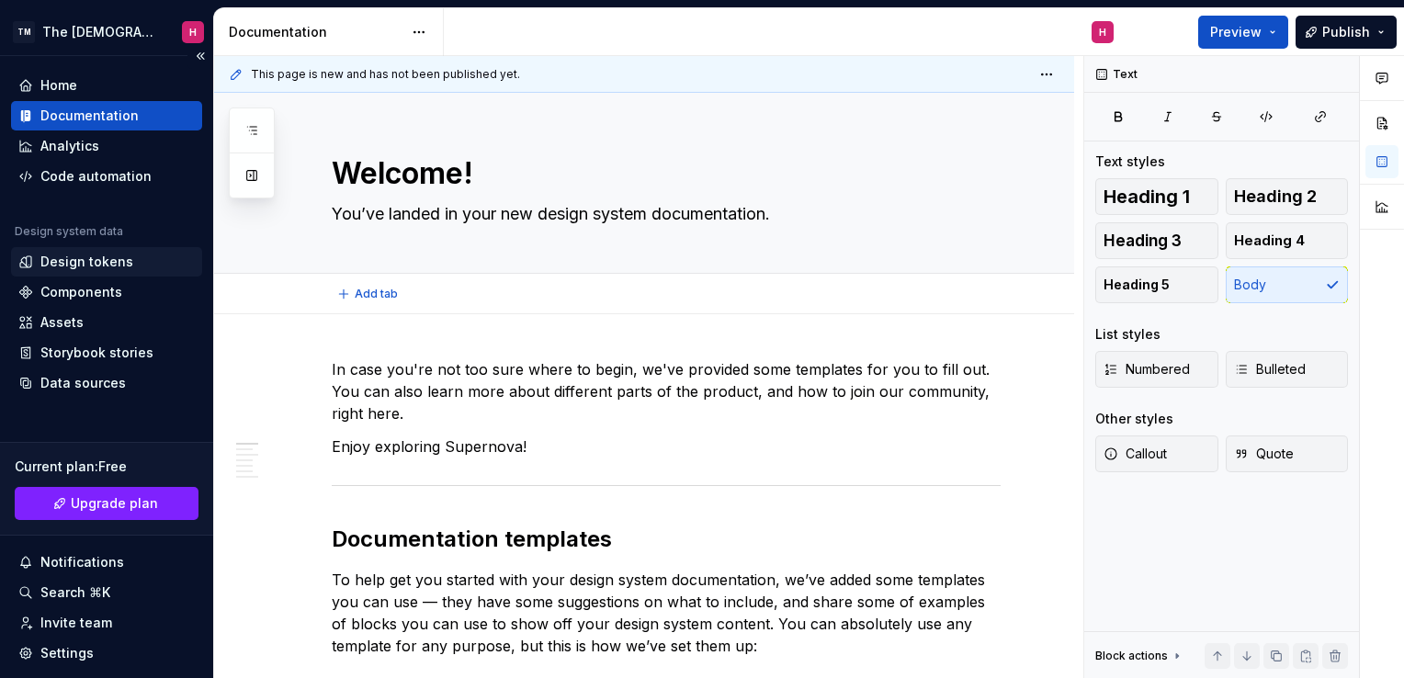
type textarea "*"
click at [90, 270] on div "Design tokens" at bounding box center [86, 262] width 93 height 18
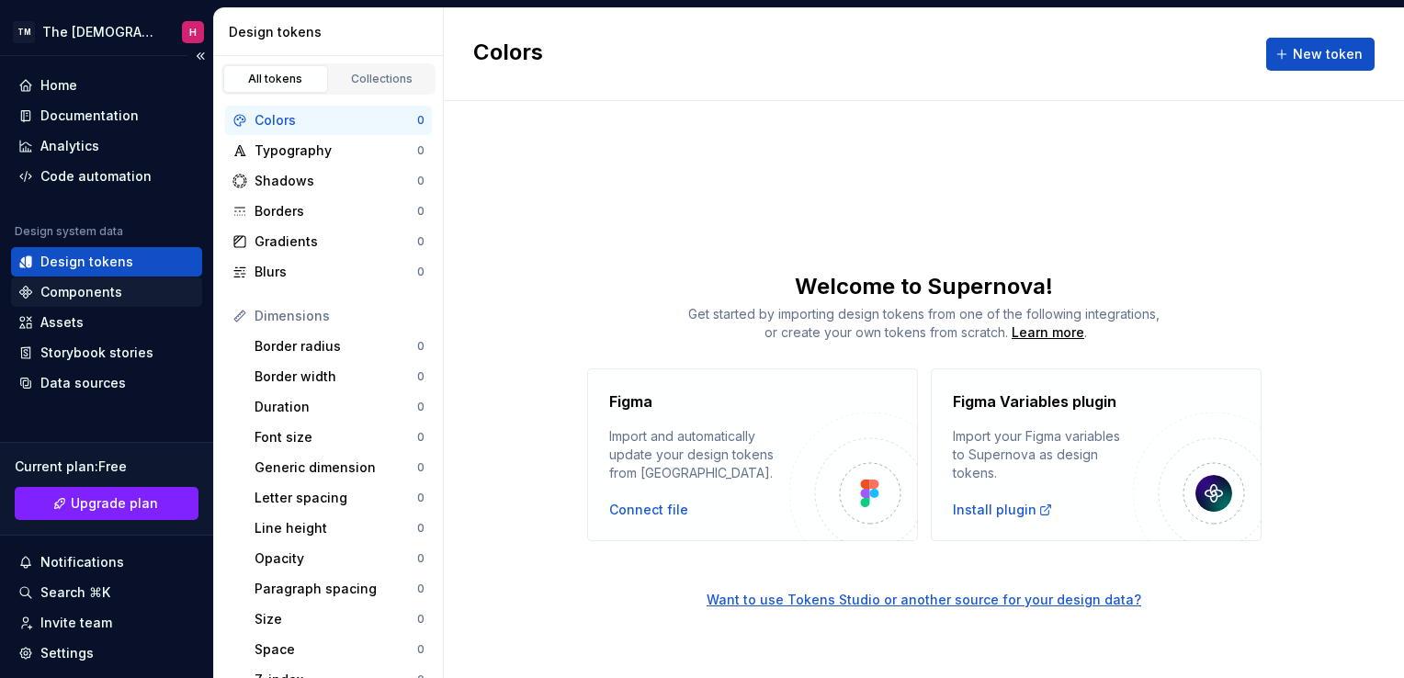
click at [89, 283] on div "Components" at bounding box center [81, 292] width 82 height 18
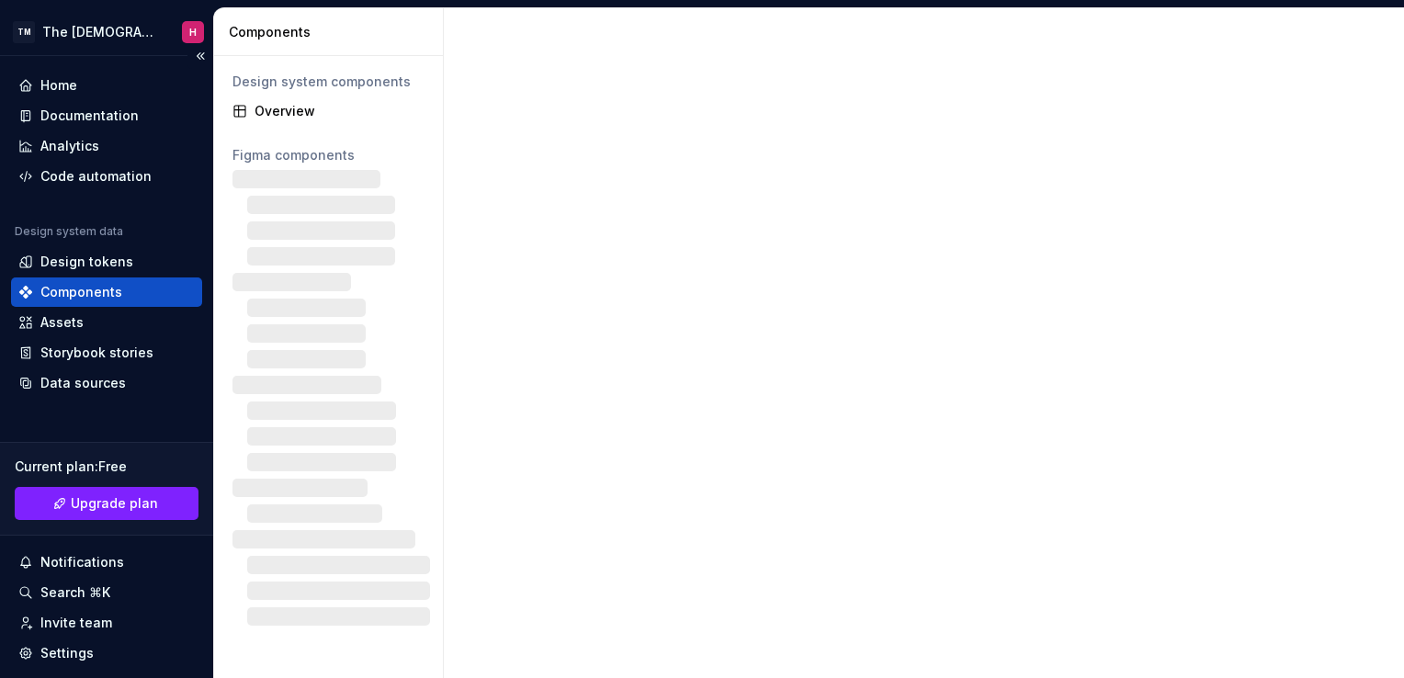
click at [89, 302] on div "Components" at bounding box center [106, 292] width 191 height 29
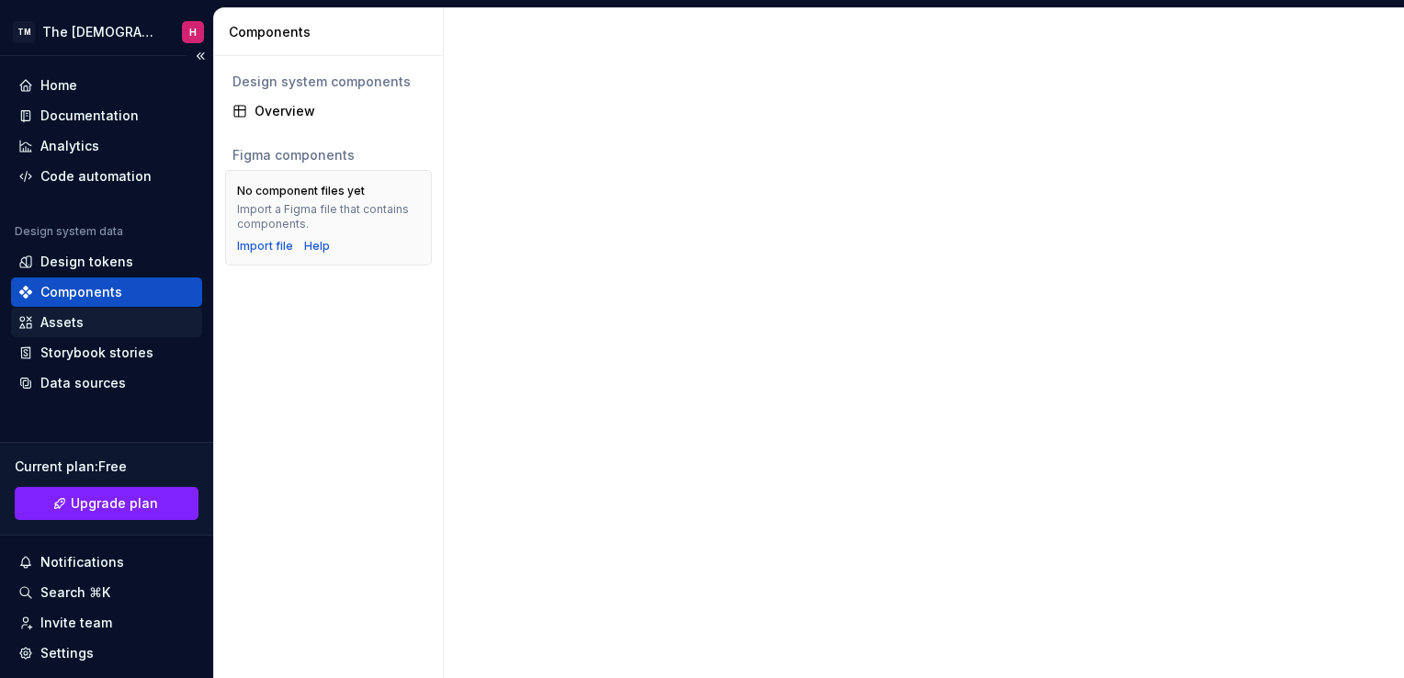
click at [88, 321] on div "Assets" at bounding box center [106, 322] width 176 height 18
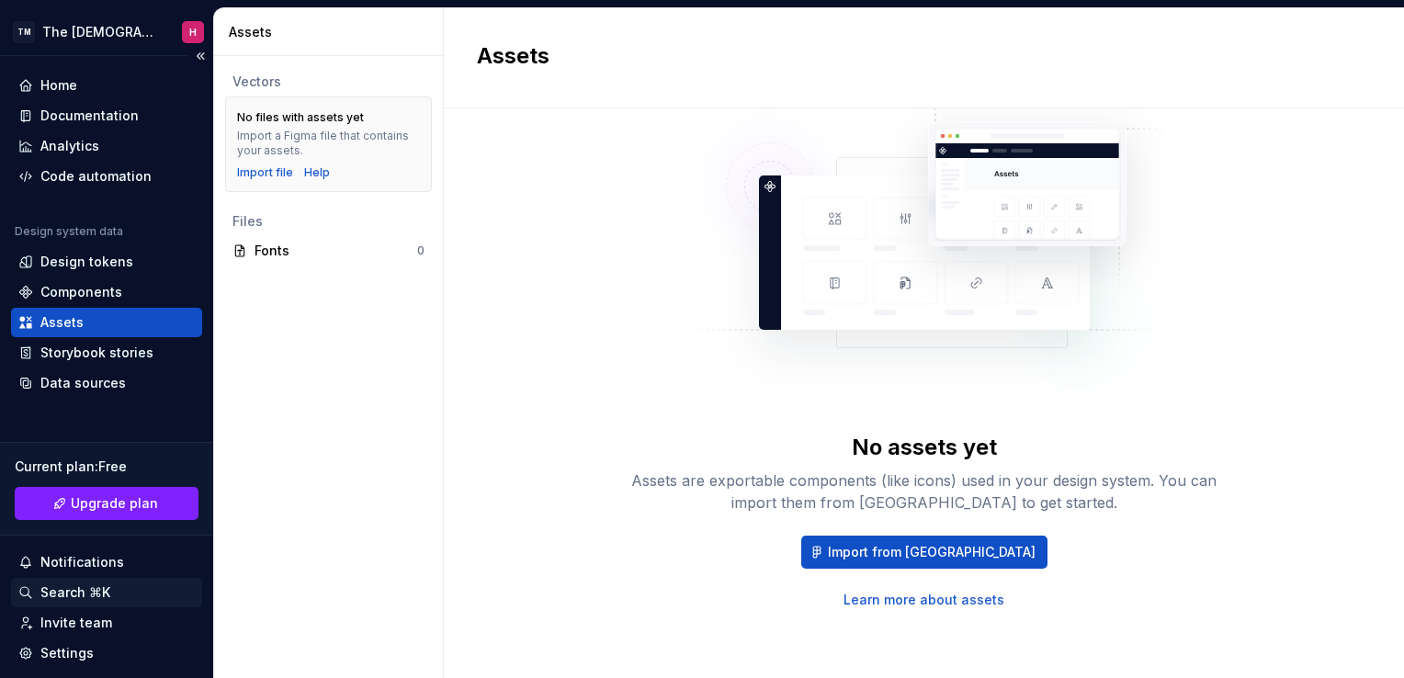
scroll to position [113, 0]
